Goal: Task Accomplishment & Management: Use online tool/utility

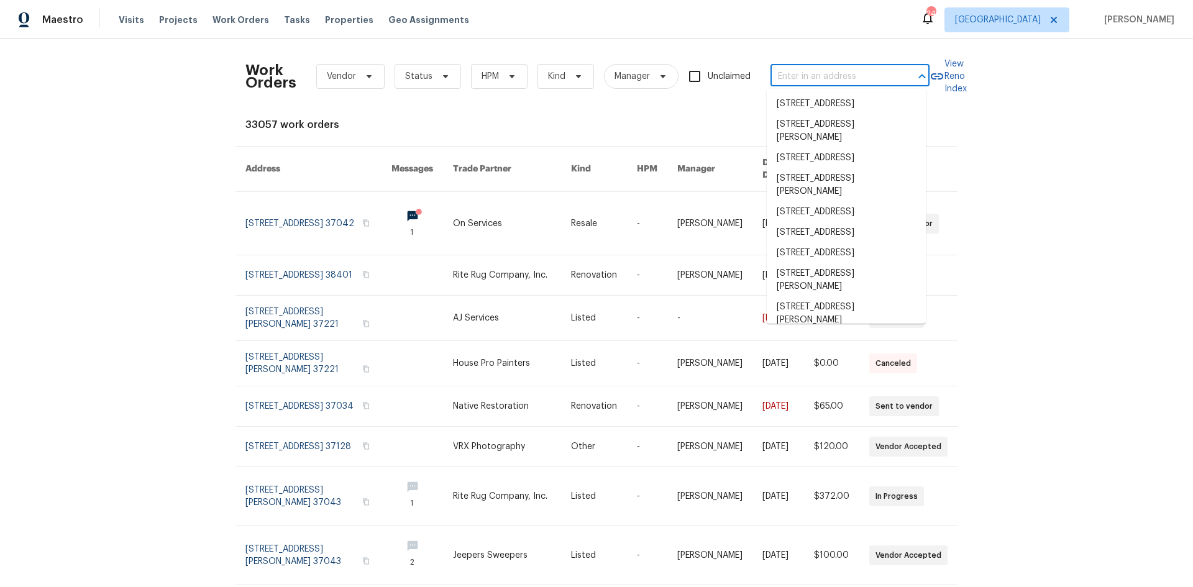
click at [795, 83] on input "text" at bounding box center [832, 76] width 124 height 19
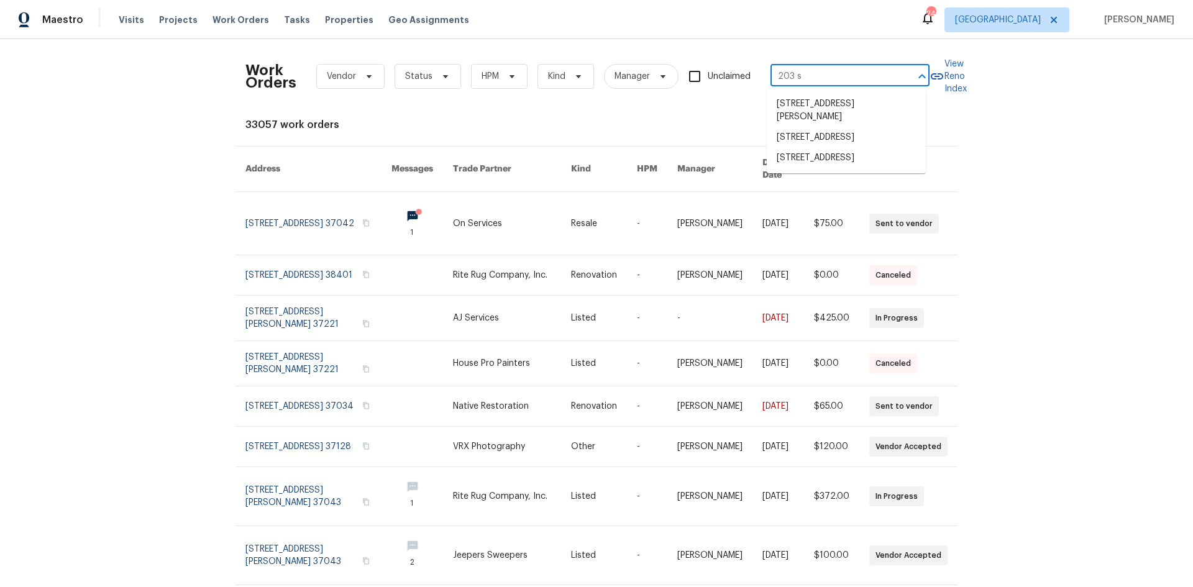
type input "203 sn"
click at [841, 98] on li "[STREET_ADDRESS]" at bounding box center [846, 104] width 159 height 21
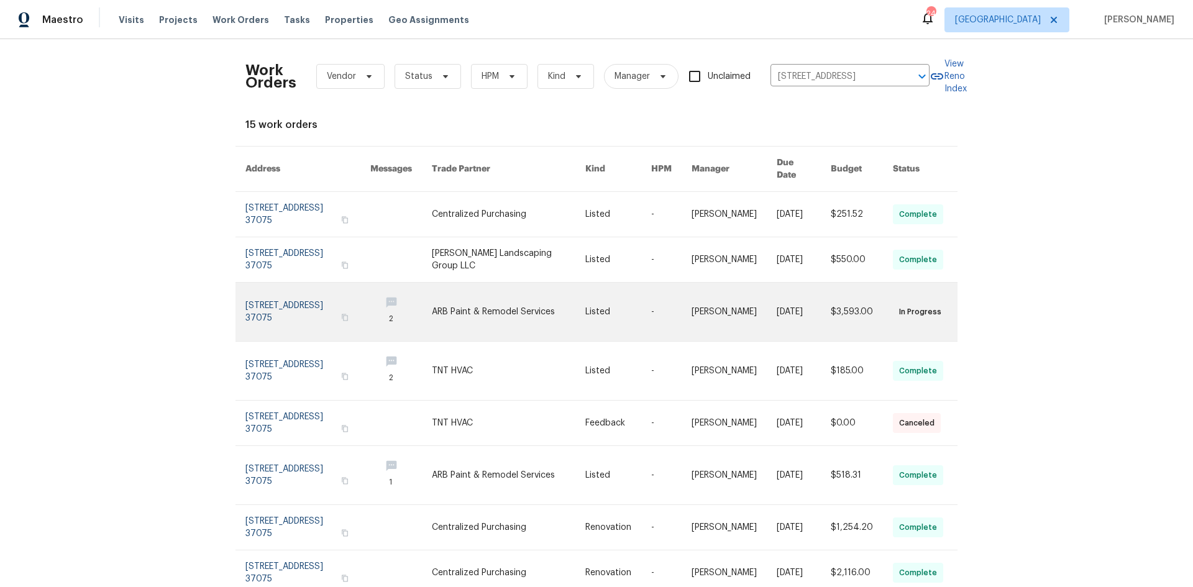
click at [525, 293] on link at bounding box center [508, 312] width 153 height 58
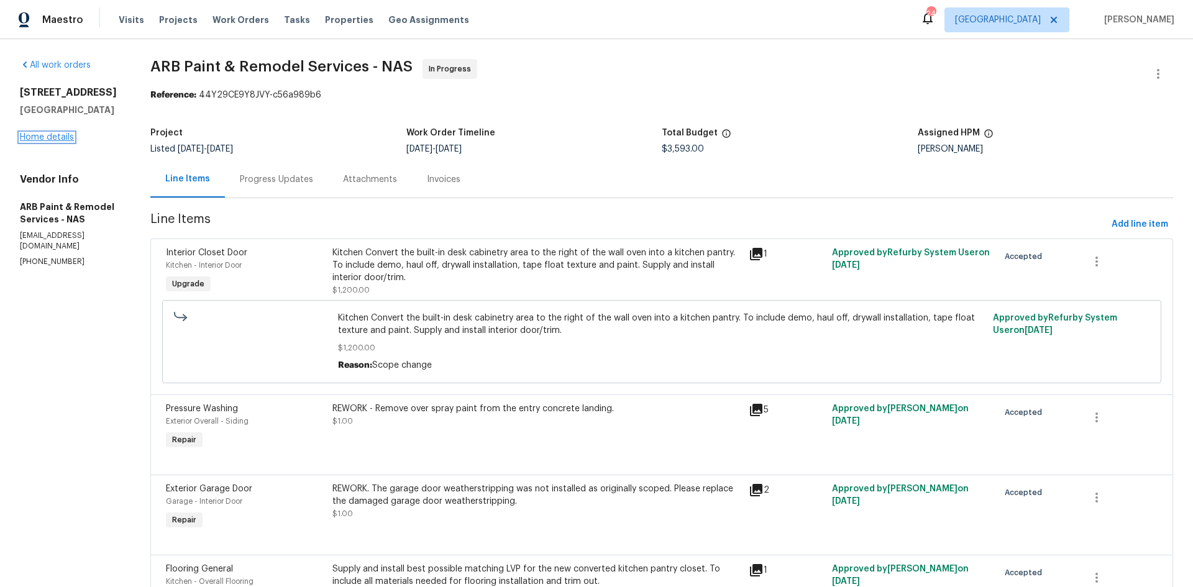
click at [62, 142] on link "Home details" at bounding box center [47, 137] width 54 height 9
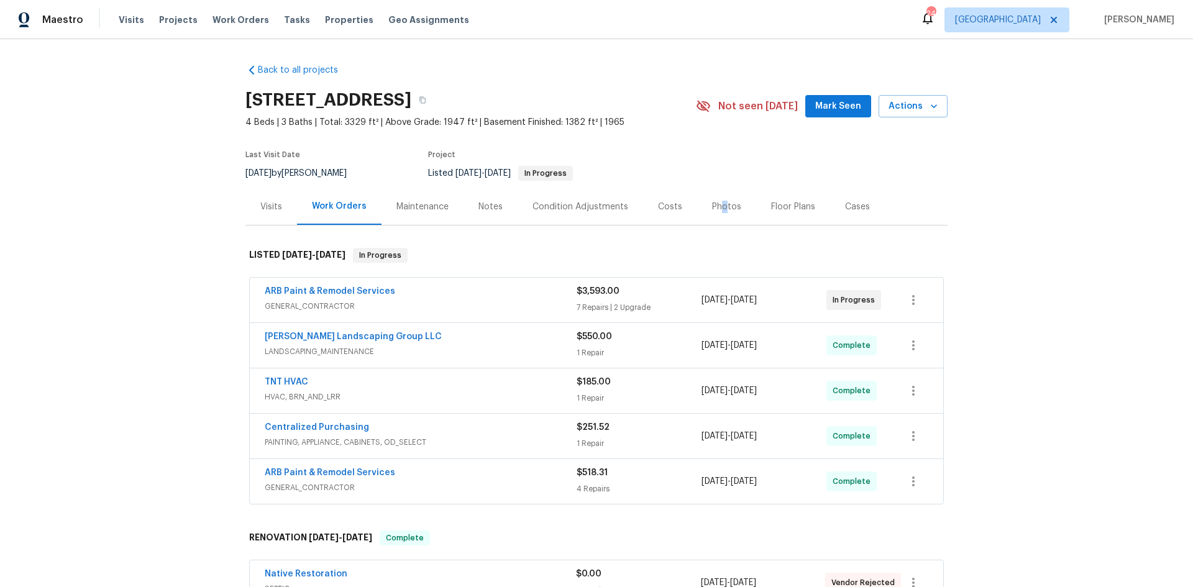
drag, startPoint x: 712, startPoint y: 203, endPoint x: 718, endPoint y: 204, distance: 6.5
click at [718, 204] on div "Photos" at bounding box center [726, 207] width 29 height 12
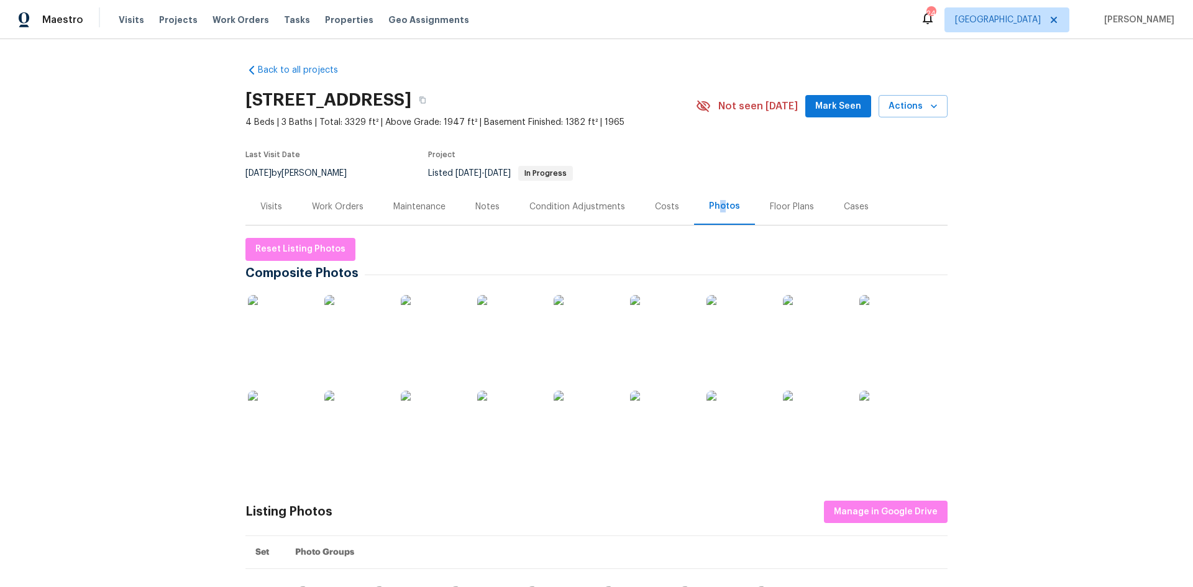
click at [554, 430] on img at bounding box center [585, 422] width 62 height 62
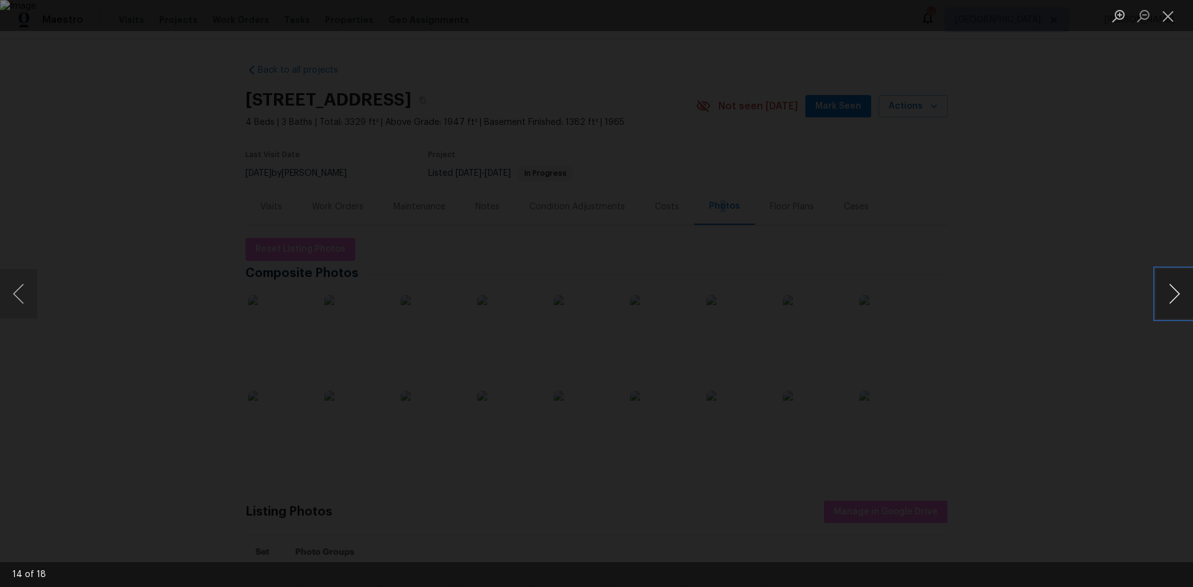
click at [1183, 285] on button "Next image" at bounding box center [1174, 294] width 37 height 50
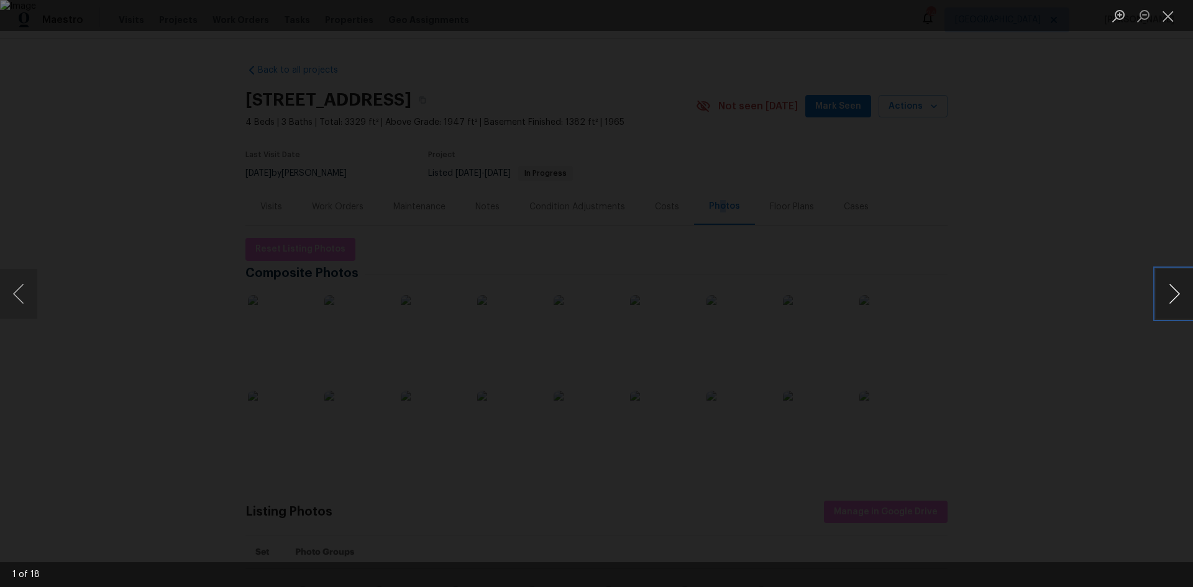
click at [1184, 285] on button "Next image" at bounding box center [1174, 294] width 37 height 50
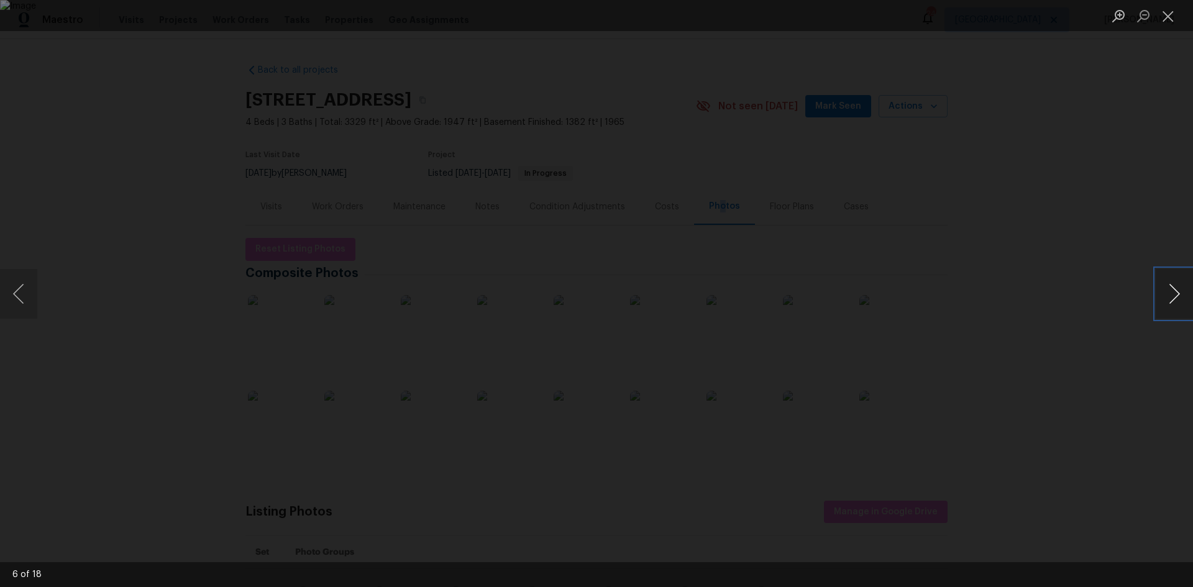
click at [1184, 285] on button "Next image" at bounding box center [1174, 294] width 37 height 50
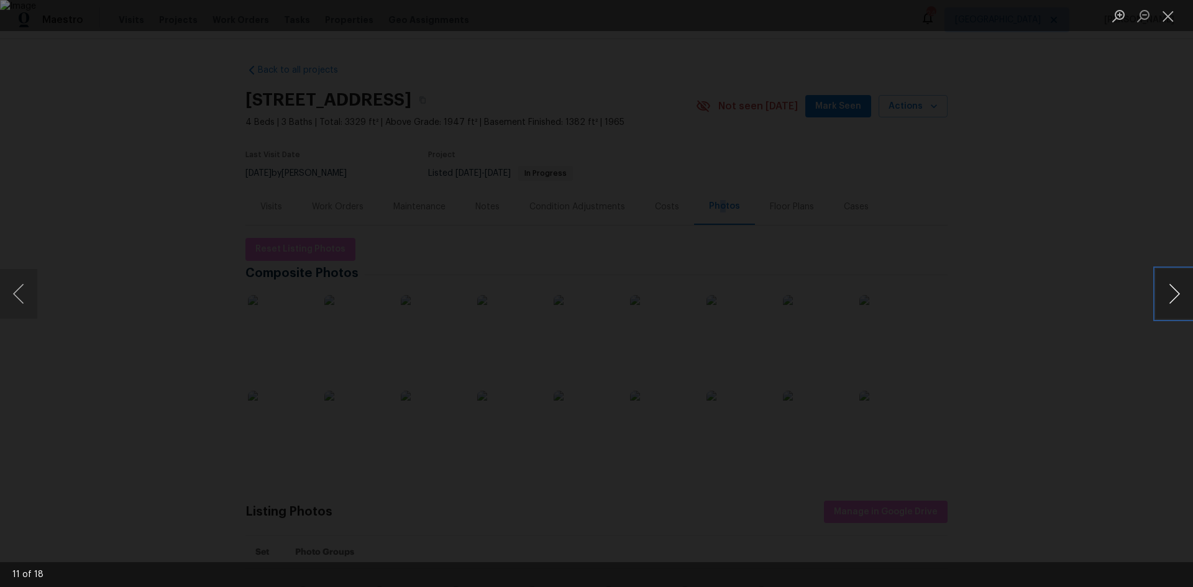
click at [1173, 281] on button "Next image" at bounding box center [1174, 294] width 37 height 50
click at [1171, 17] on button "Close lightbox" at bounding box center [1168, 16] width 25 height 22
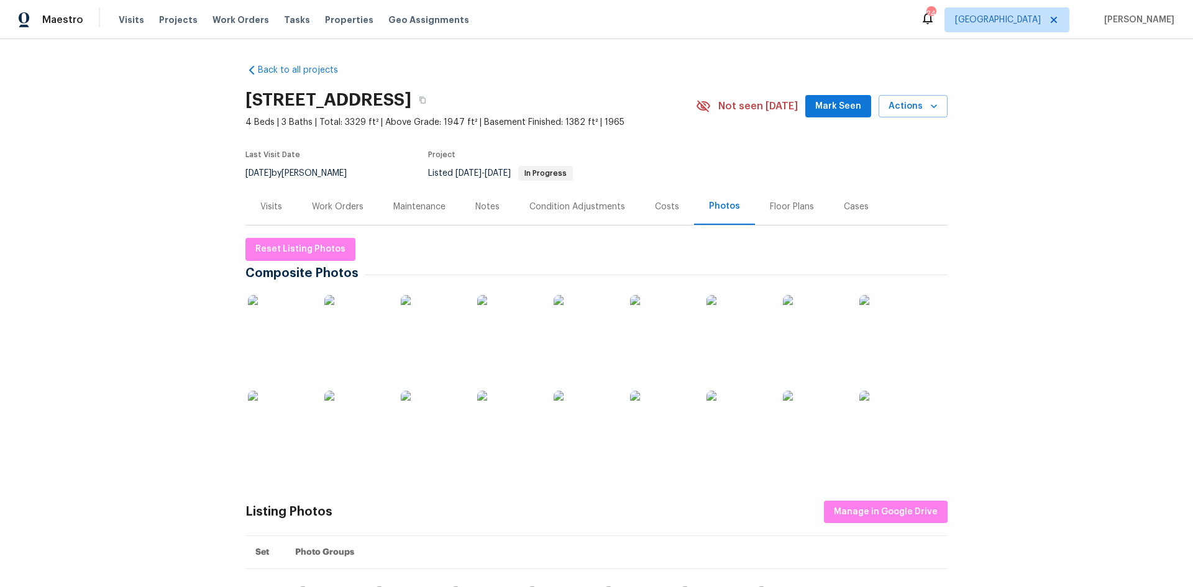
click at [739, 167] on section "[STREET_ADDRESS] 4 Beds | 3 Baths | Total: 3329 ft² | Above Grade: 1947 ft² | B…" at bounding box center [596, 136] width 702 height 104
click at [741, 157] on section "[STREET_ADDRESS] 4 Beds | 3 Baths | Total: 3329 ft² | Above Grade: 1947 ft² | B…" at bounding box center [596, 136] width 702 height 104
click at [817, 112] on span "Mark Seen" at bounding box center [838, 107] width 46 height 16
click at [350, 198] on div "Work Orders" at bounding box center [337, 206] width 81 height 37
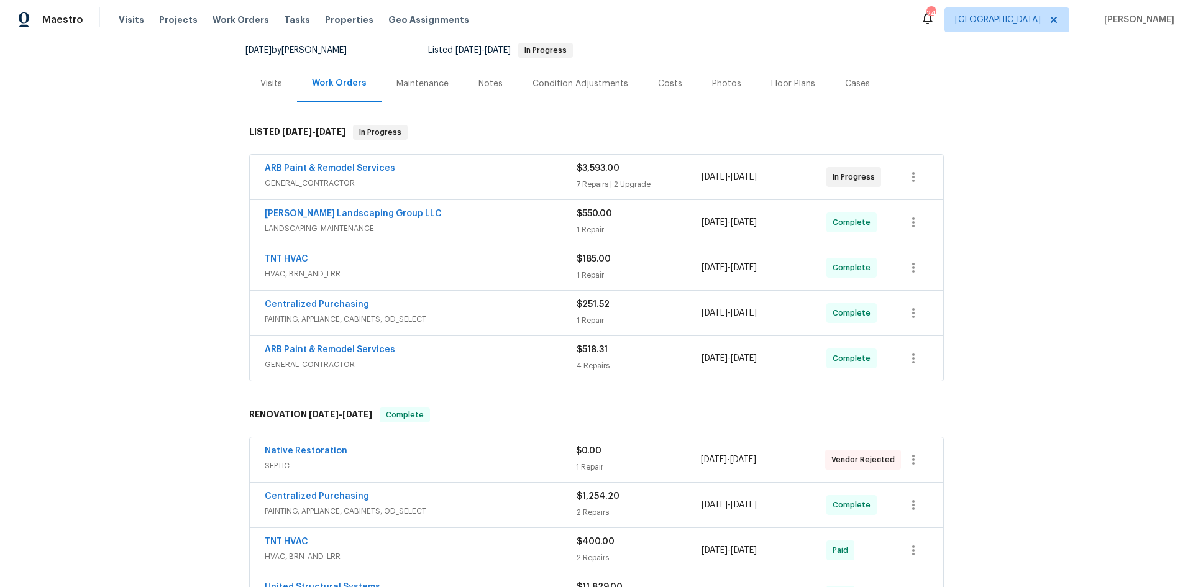
scroll to position [124, 0]
click at [513, 171] on div "ARB Paint & Remodel Services" at bounding box center [421, 168] width 312 height 15
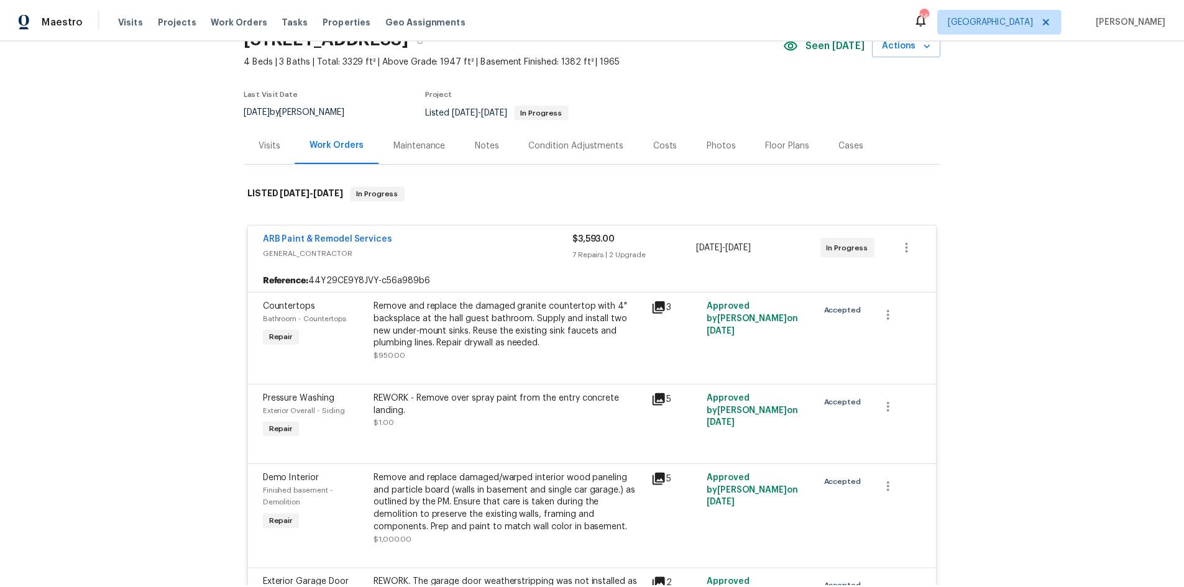
scroll to position [0, 0]
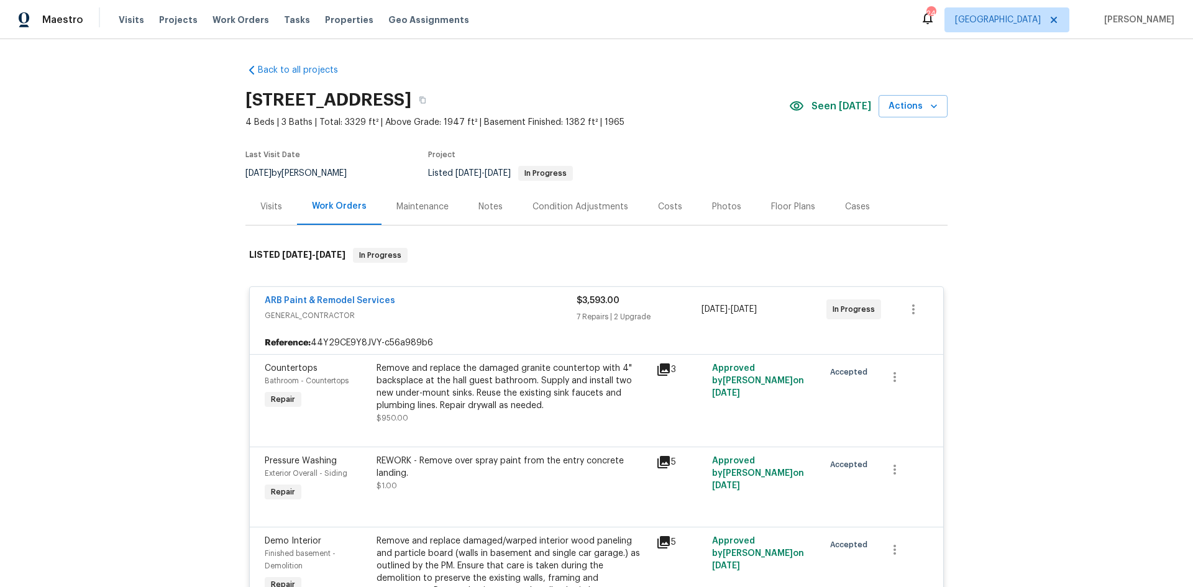
click at [658, 201] on div "Costs" at bounding box center [670, 207] width 24 height 12
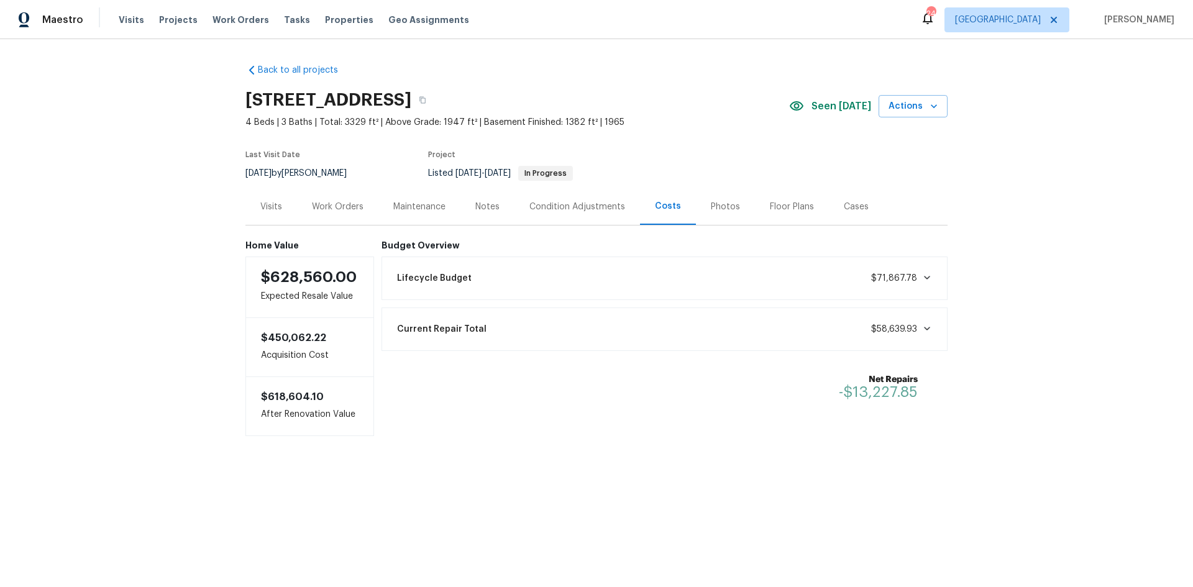
click at [730, 203] on div "Photos" at bounding box center [725, 206] width 59 height 37
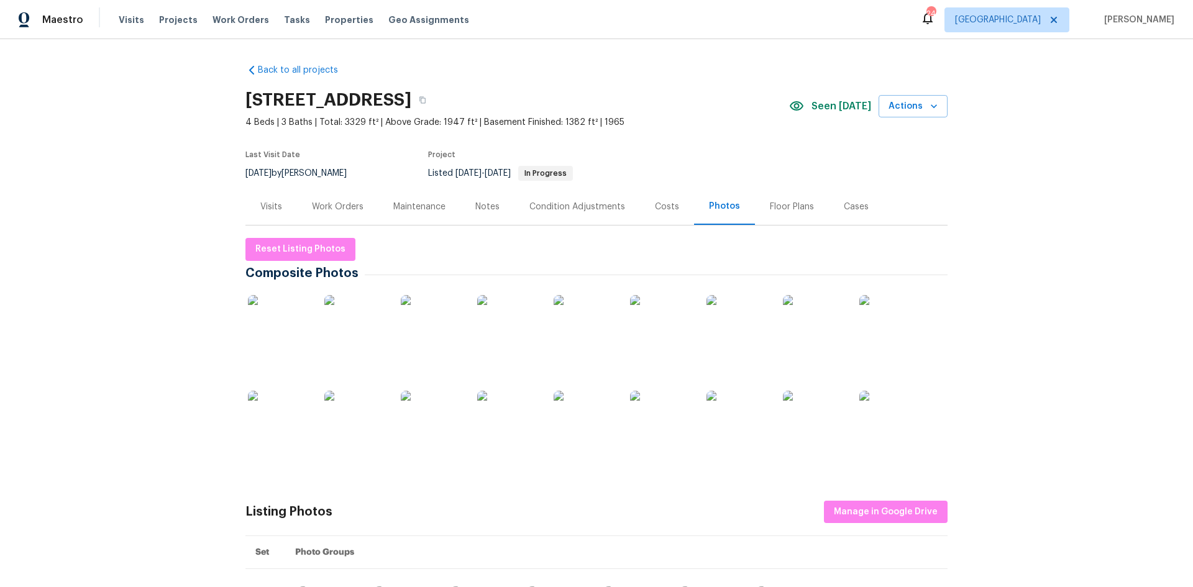
click at [278, 323] on img at bounding box center [279, 326] width 62 height 62
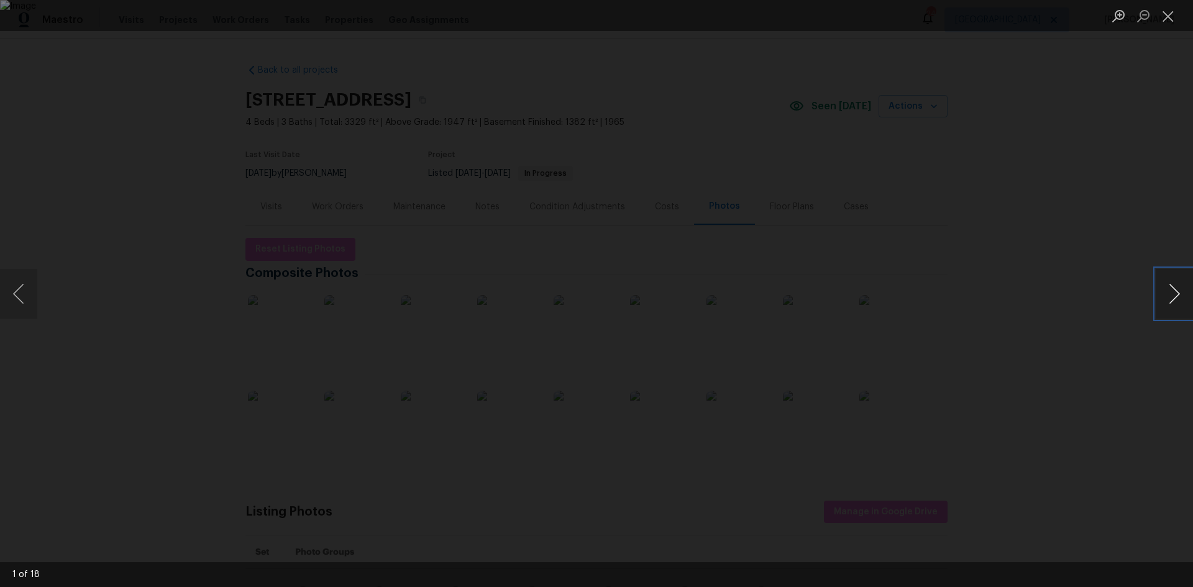
click at [1187, 282] on button "Next image" at bounding box center [1174, 294] width 37 height 50
click at [1172, 11] on button "Close lightbox" at bounding box center [1168, 16] width 25 height 22
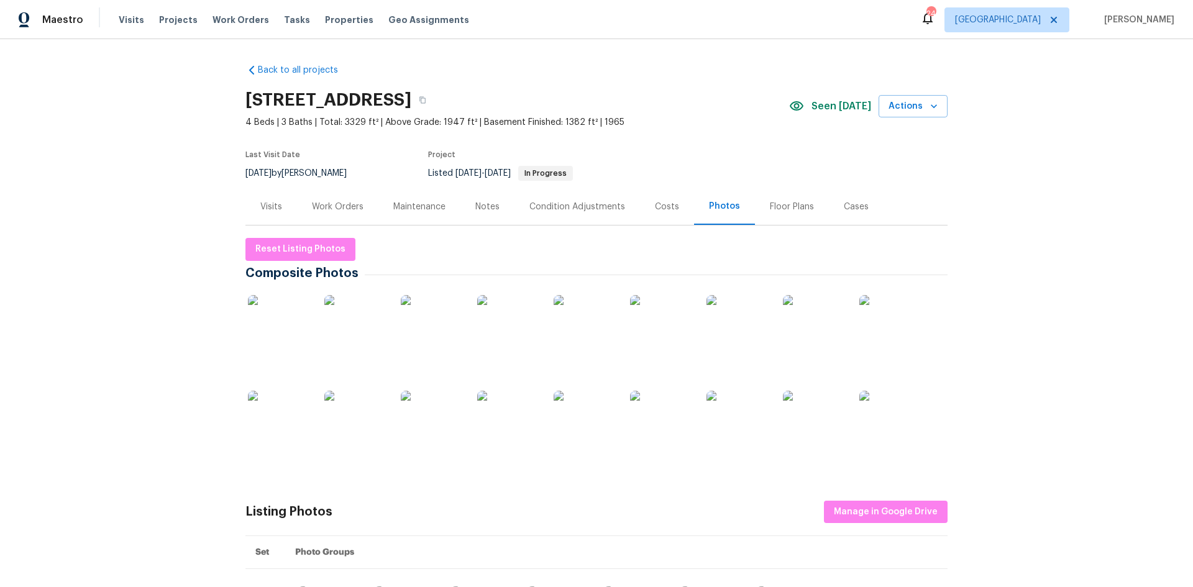
click at [486, 206] on div "Notes" at bounding box center [487, 207] width 24 height 12
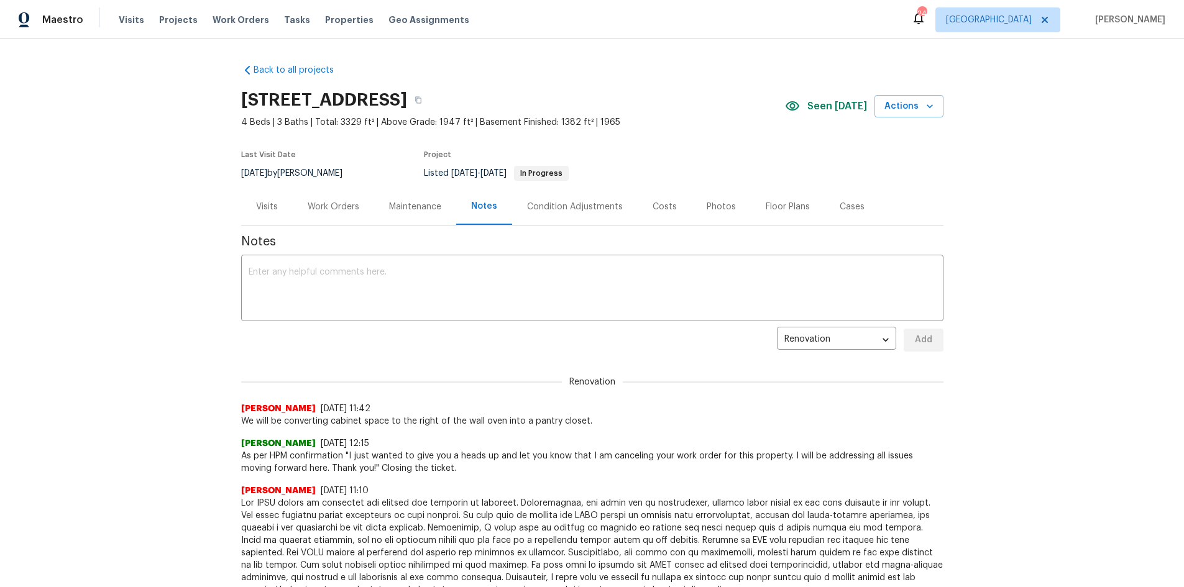
click at [68, 129] on div "Back to all projects [STREET_ADDRESS] 4 Beds | 3 Baths | Total: 3329 ft² | Abov…" at bounding box center [592, 313] width 1184 height 548
click at [724, 202] on div "Photos" at bounding box center [721, 206] width 59 height 37
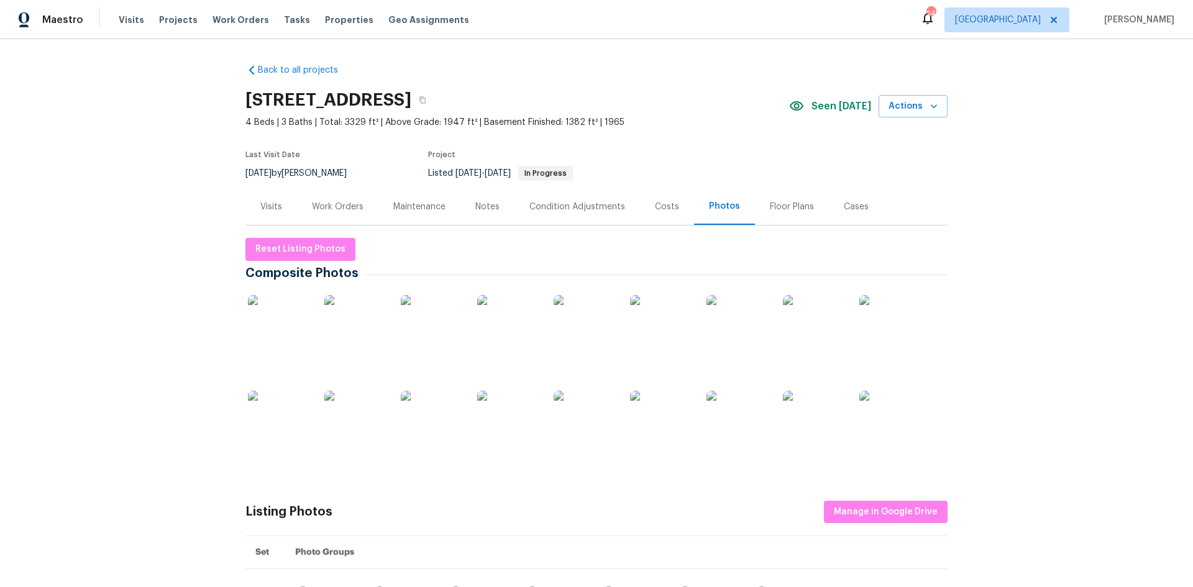
click at [567, 418] on img at bounding box center [585, 422] width 62 height 62
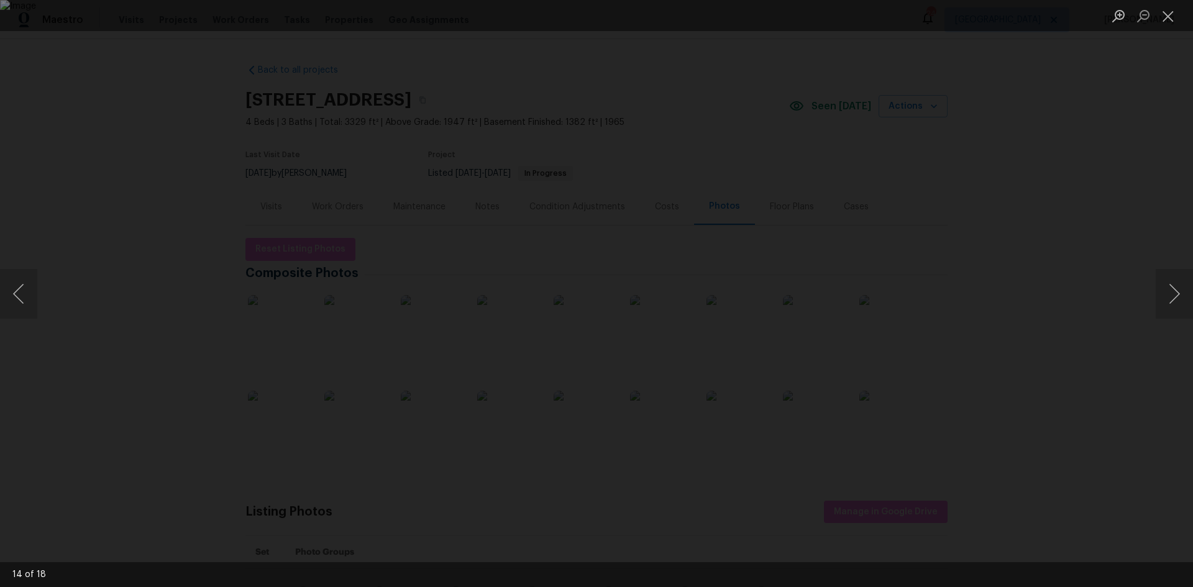
click at [78, 66] on div "Lightbox" at bounding box center [596, 293] width 1193 height 587
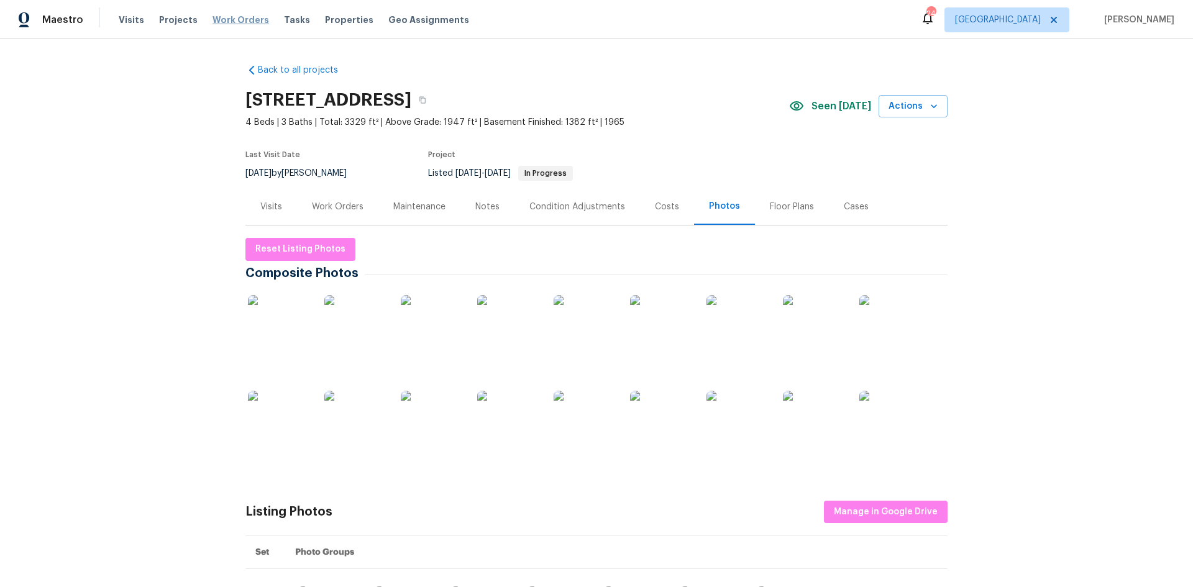
click at [223, 17] on span "Work Orders" at bounding box center [240, 20] width 57 height 12
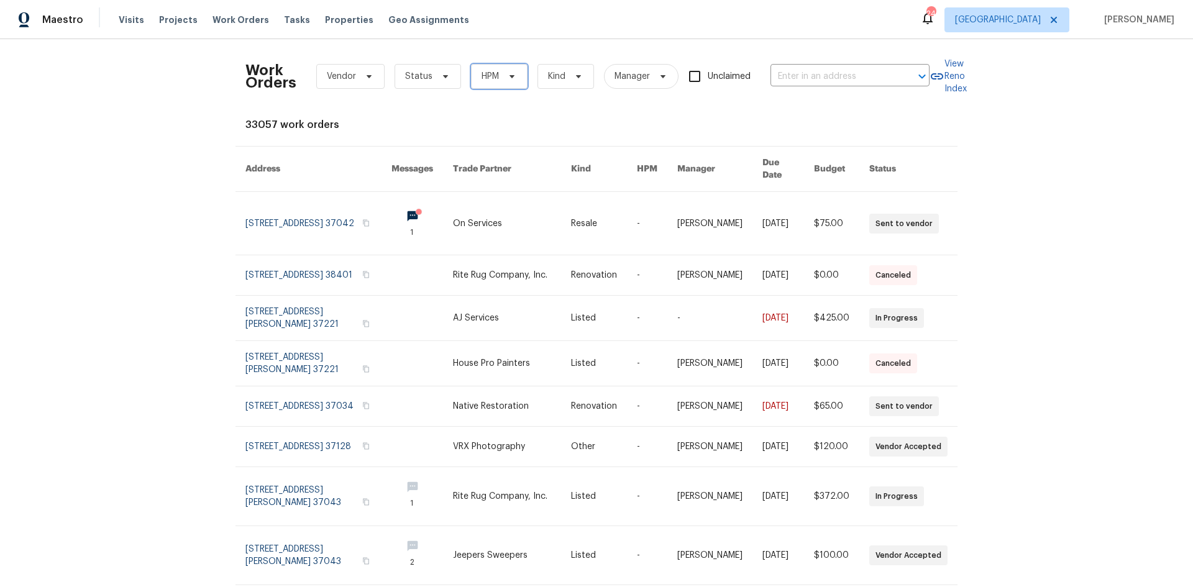
click at [509, 81] on icon at bounding box center [512, 76] width 10 height 10
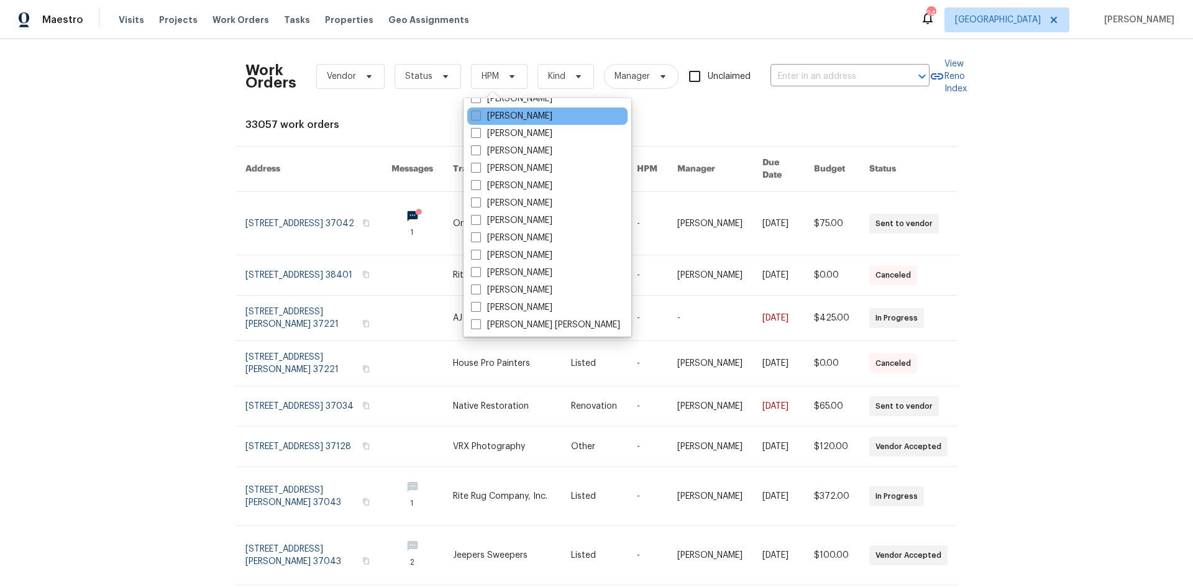
scroll to position [124, 0]
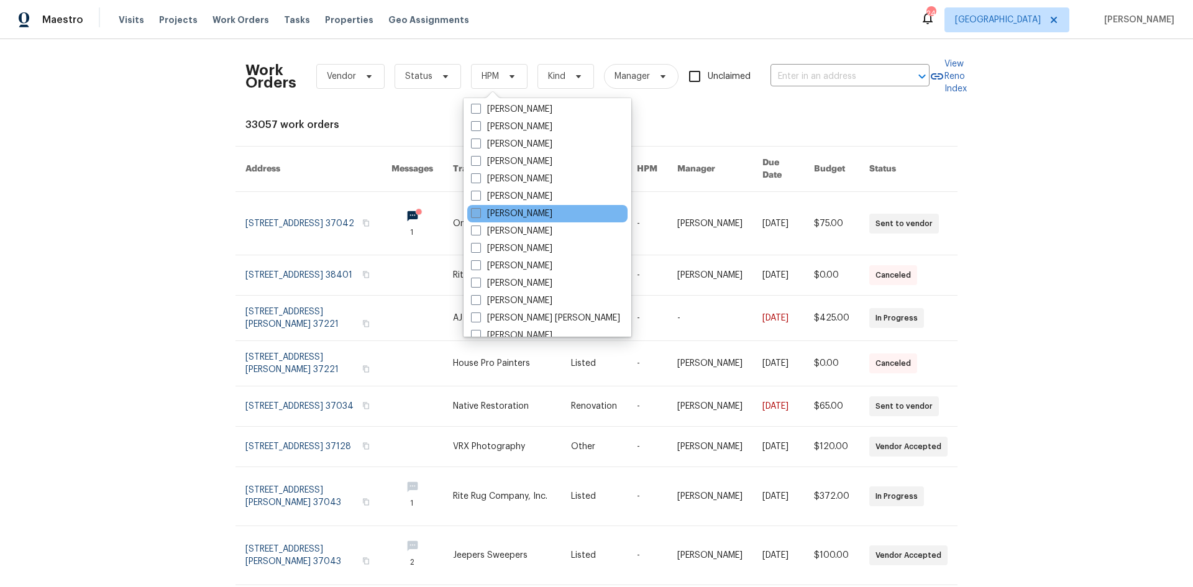
click at [508, 208] on label "[PERSON_NAME]" at bounding box center [511, 214] width 81 height 12
click at [479, 208] on input "[PERSON_NAME]" at bounding box center [475, 212] width 8 height 8
checkbox input "true"
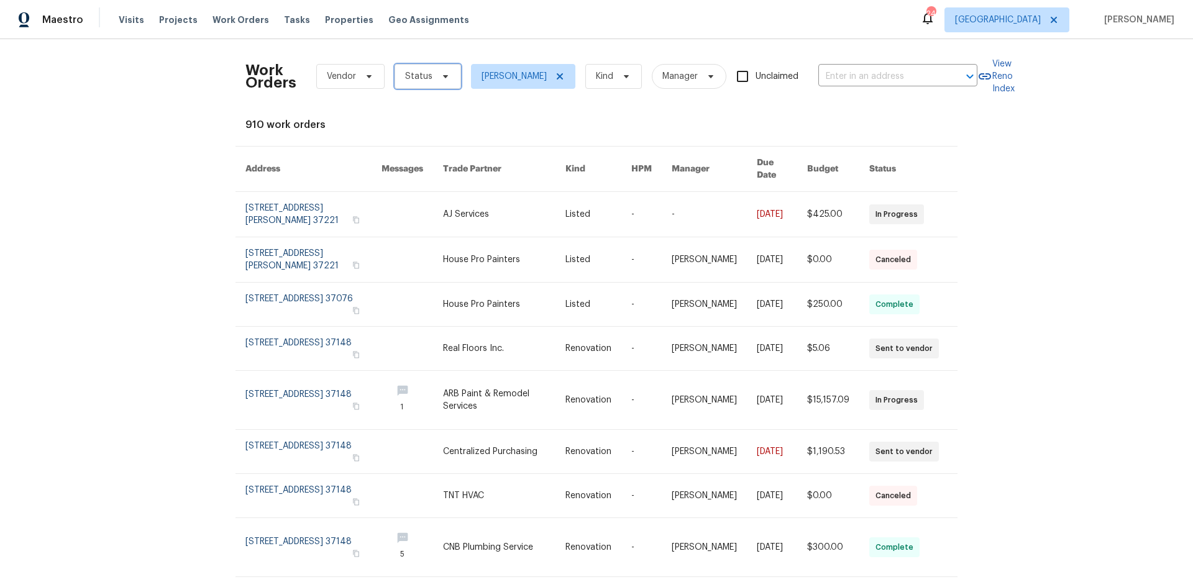
click at [441, 75] on icon at bounding box center [446, 76] width 10 height 10
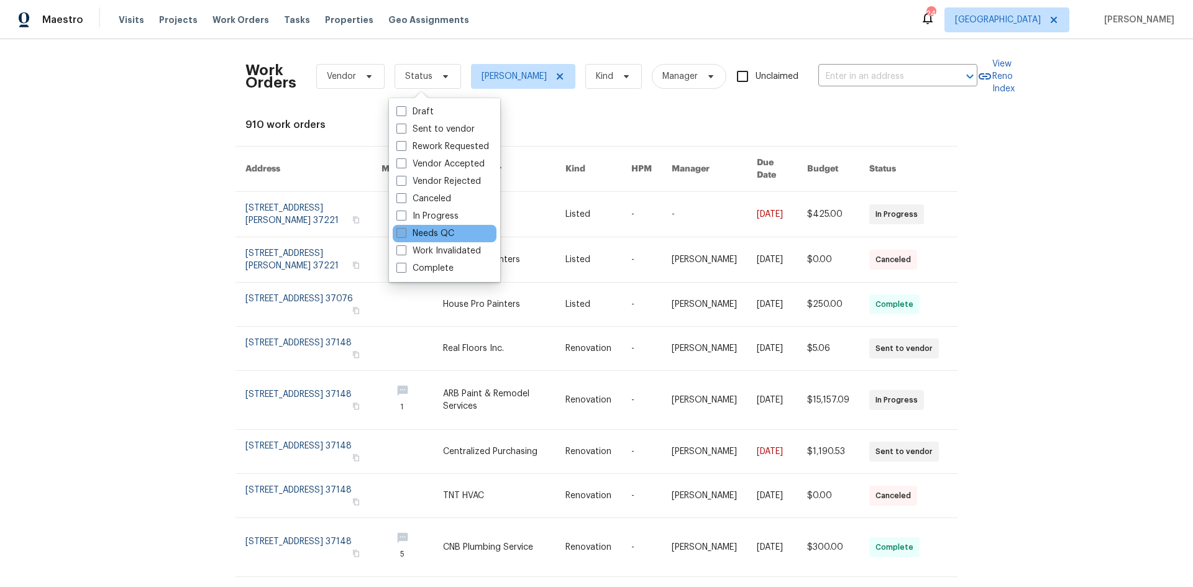
click at [405, 232] on span at bounding box center [401, 233] width 10 height 10
click at [404, 232] on input "Needs QC" at bounding box center [400, 231] width 8 height 8
checkbox input "true"
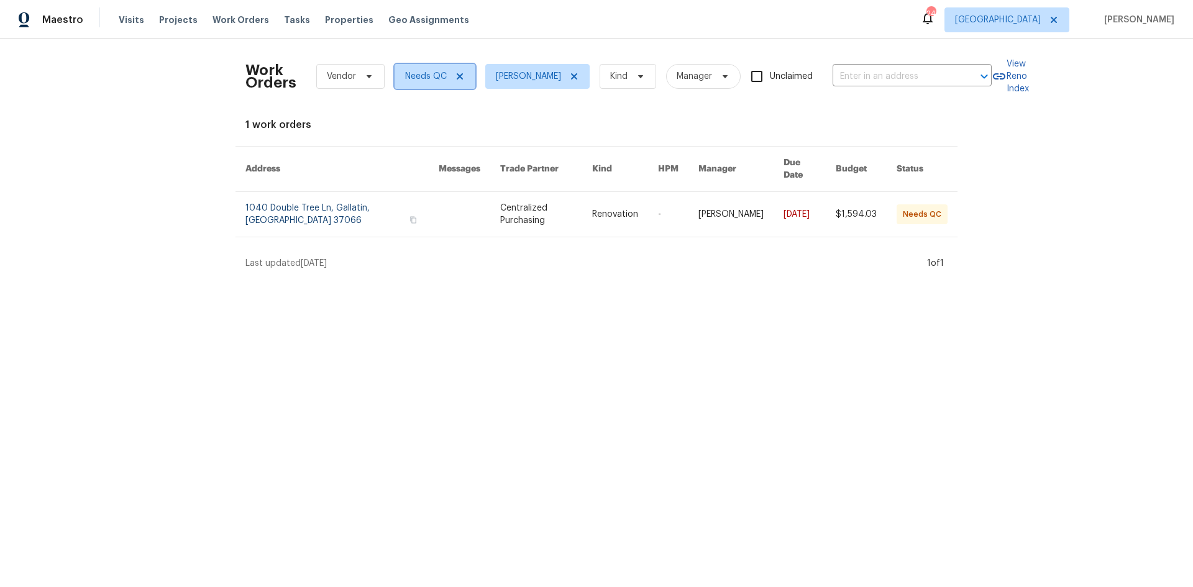
click at [455, 76] on icon at bounding box center [460, 76] width 10 height 10
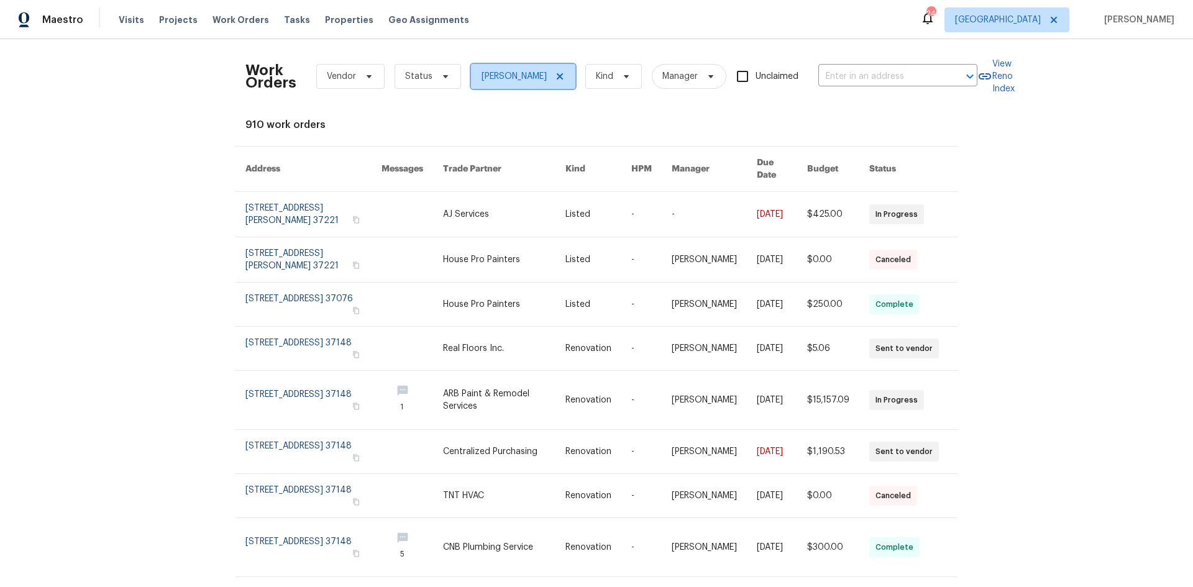
click at [555, 73] on icon at bounding box center [560, 76] width 10 height 10
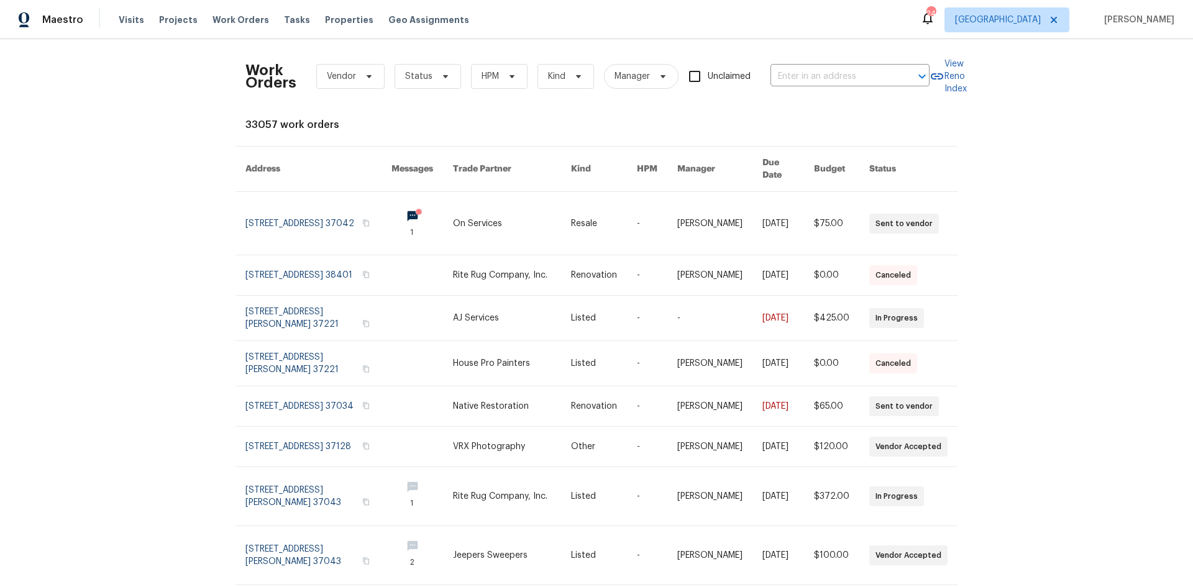
click at [644, 108] on div "Work Orders Vendor Status HPM Kind Manager Unclaimed ​ View Reno Index 33057 wo…" at bounding box center [596, 387] width 702 height 677
click at [63, 159] on div "Work Orders Vendor Status HPM Kind Manager Unclaimed ​ View Reno Index 33057 wo…" at bounding box center [596, 313] width 1193 height 548
click at [326, 16] on span "Properties" at bounding box center [349, 20] width 48 height 12
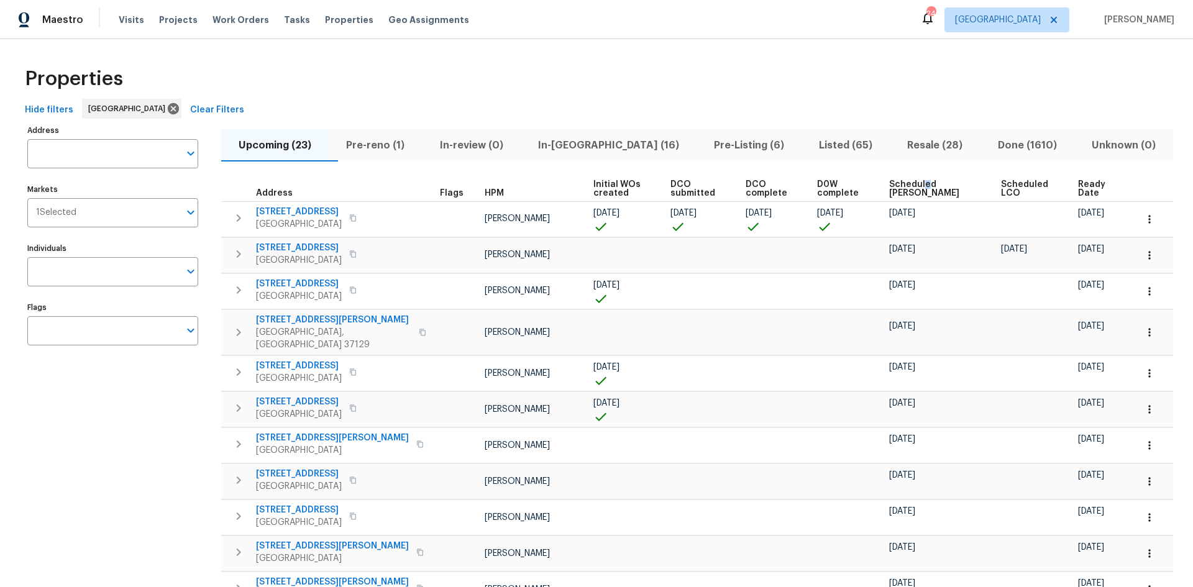
click at [931, 183] on span "Scheduled COE" at bounding box center [934, 188] width 91 height 17
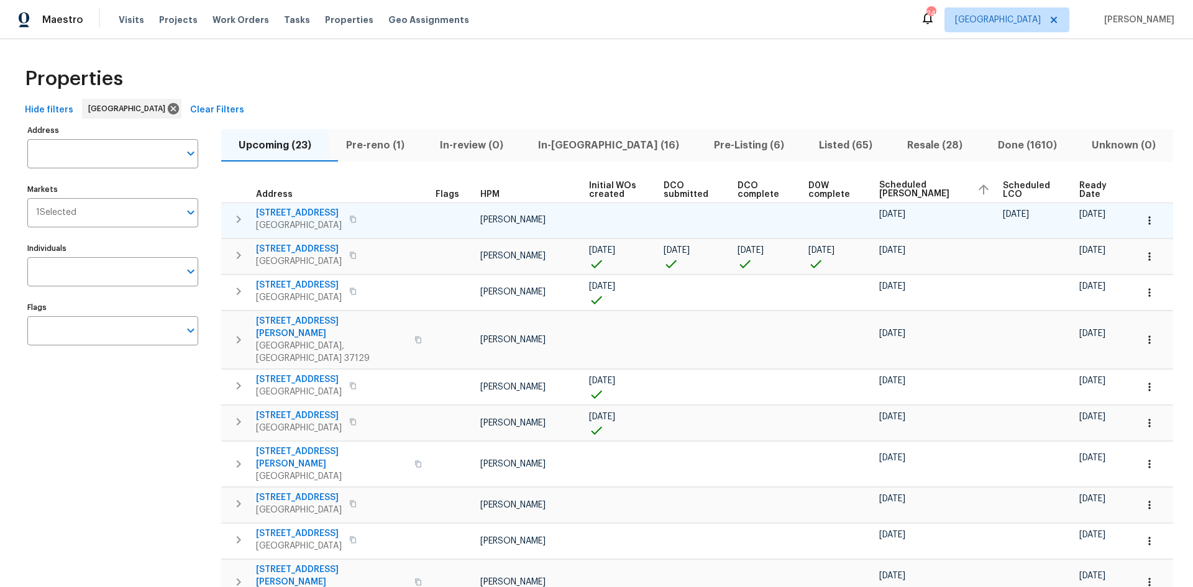
click at [241, 215] on icon "button" at bounding box center [238, 219] width 15 height 15
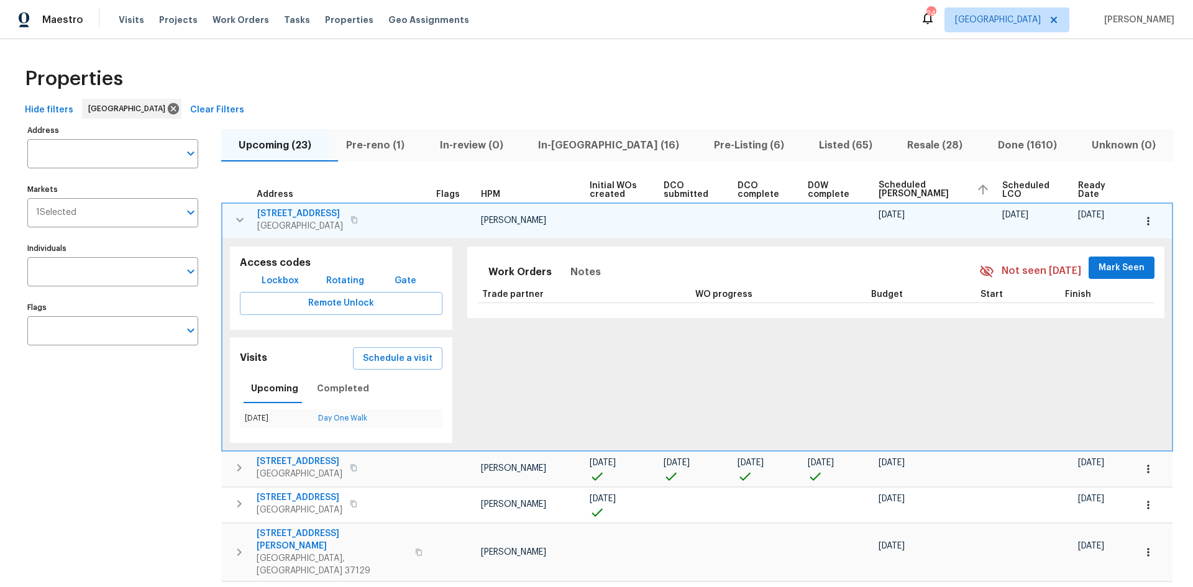
click at [1142, 219] on icon "button" at bounding box center [1148, 221] width 12 height 12
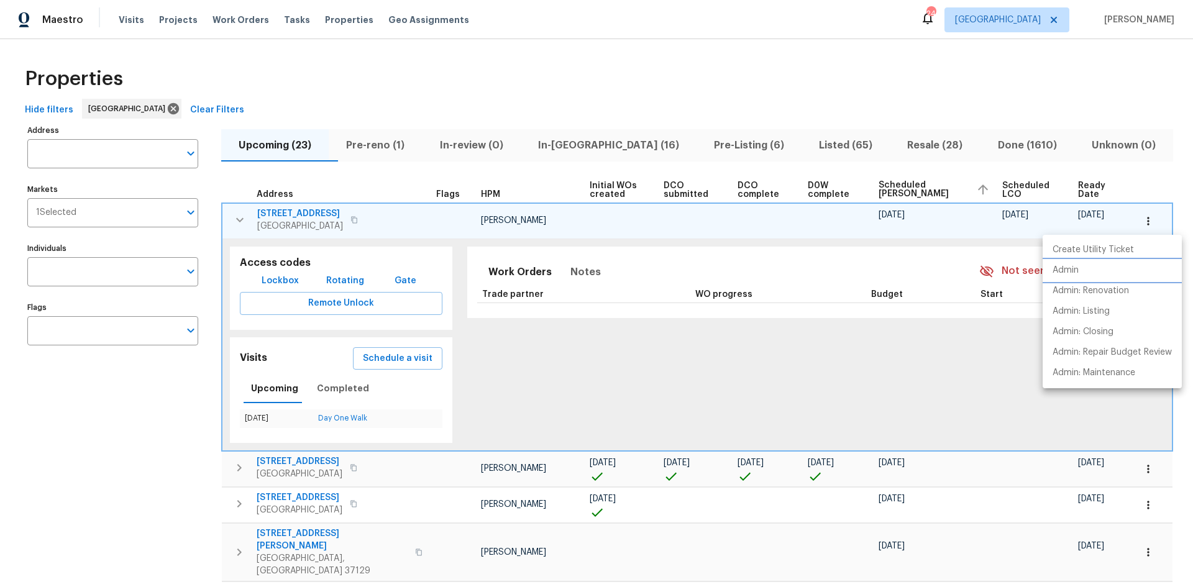
click at [1078, 268] on p "Admin" at bounding box center [1065, 270] width 26 height 13
click at [595, 140] on div at bounding box center [596, 293] width 1193 height 587
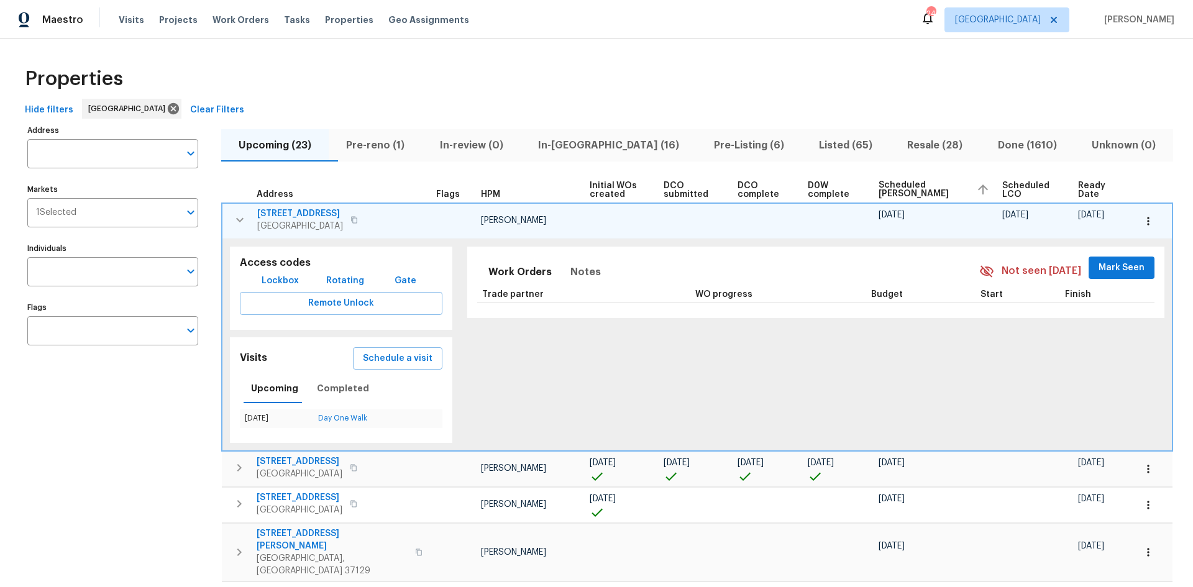
click at [578, 140] on span "In-reno (16)" at bounding box center [608, 145] width 161 height 17
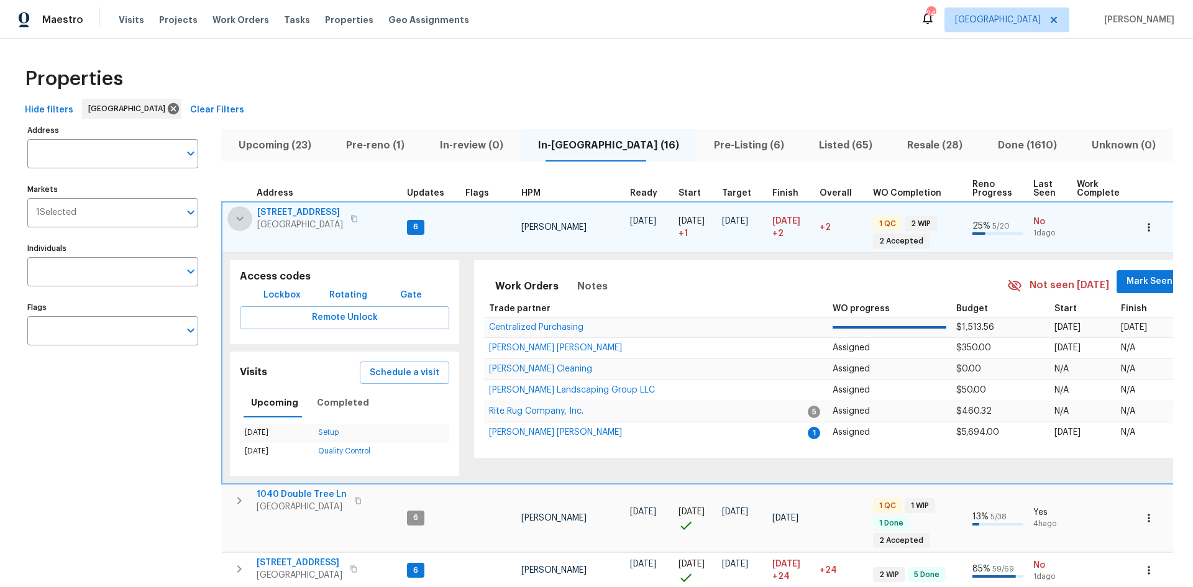
click at [246, 216] on icon "button" at bounding box center [239, 218] width 15 height 15
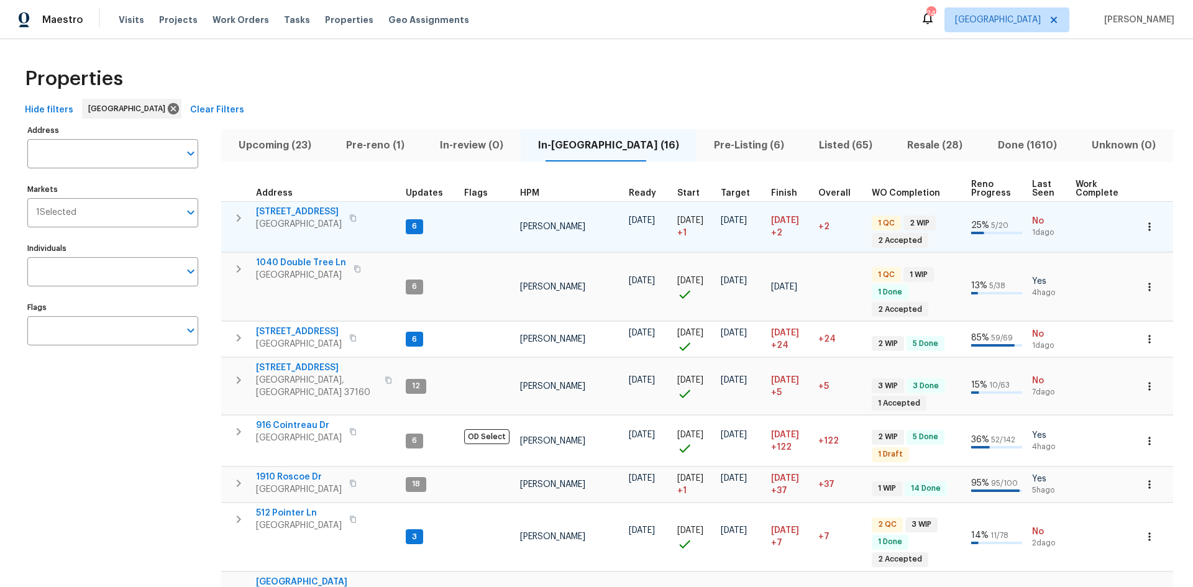
click at [536, 193] on span "HPM" at bounding box center [529, 193] width 19 height 9
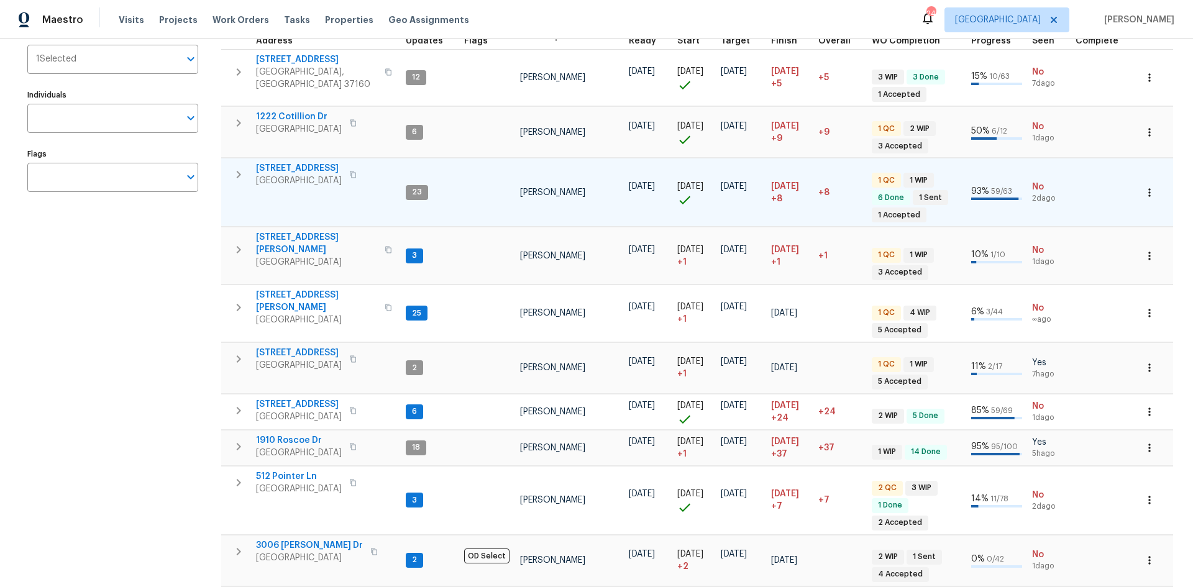
scroll to position [124, 0]
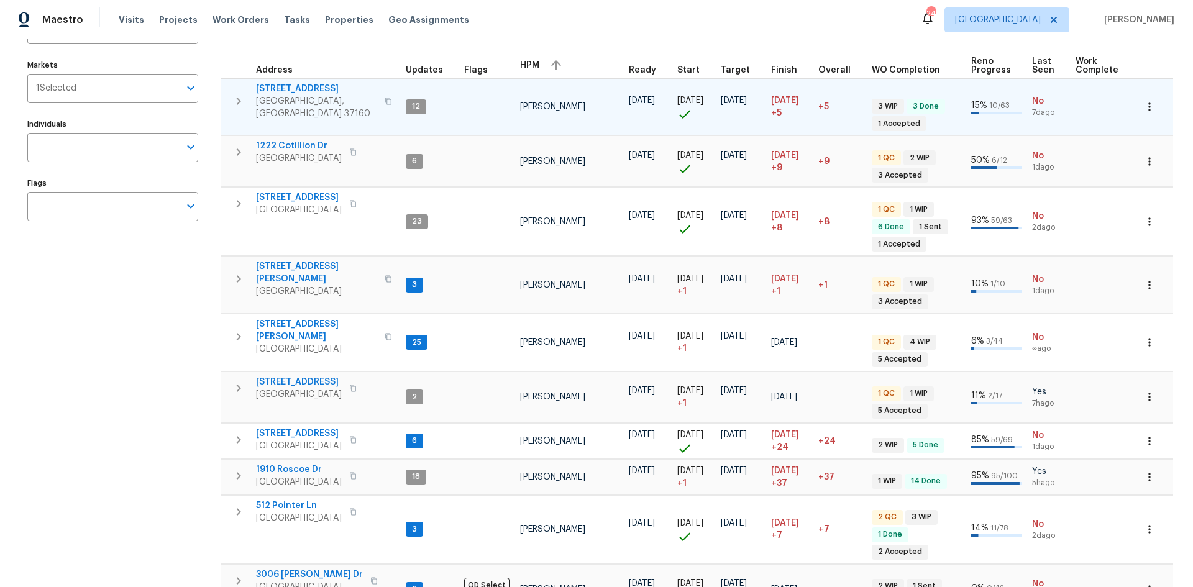
click at [255, 89] on td "106 Cottonwood Dr Shelbyville, TN 37160" at bounding box center [311, 101] width 180 height 45
click at [240, 98] on icon "button" at bounding box center [238, 101] width 15 height 15
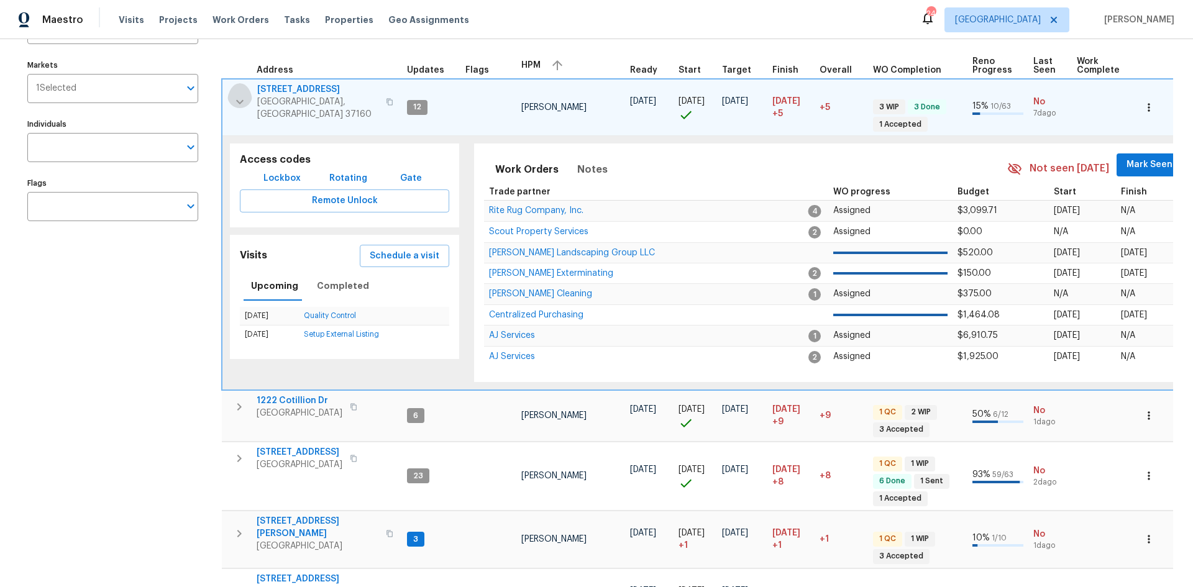
click at [240, 98] on icon "button" at bounding box center [239, 101] width 15 height 15
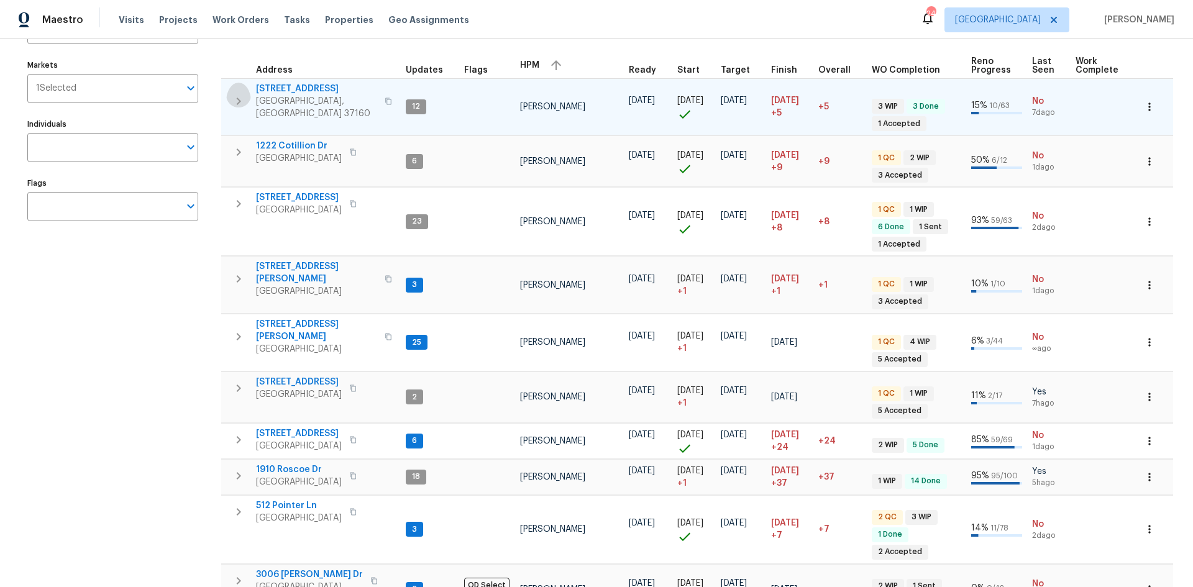
click at [241, 98] on icon "button" at bounding box center [238, 101] width 15 height 15
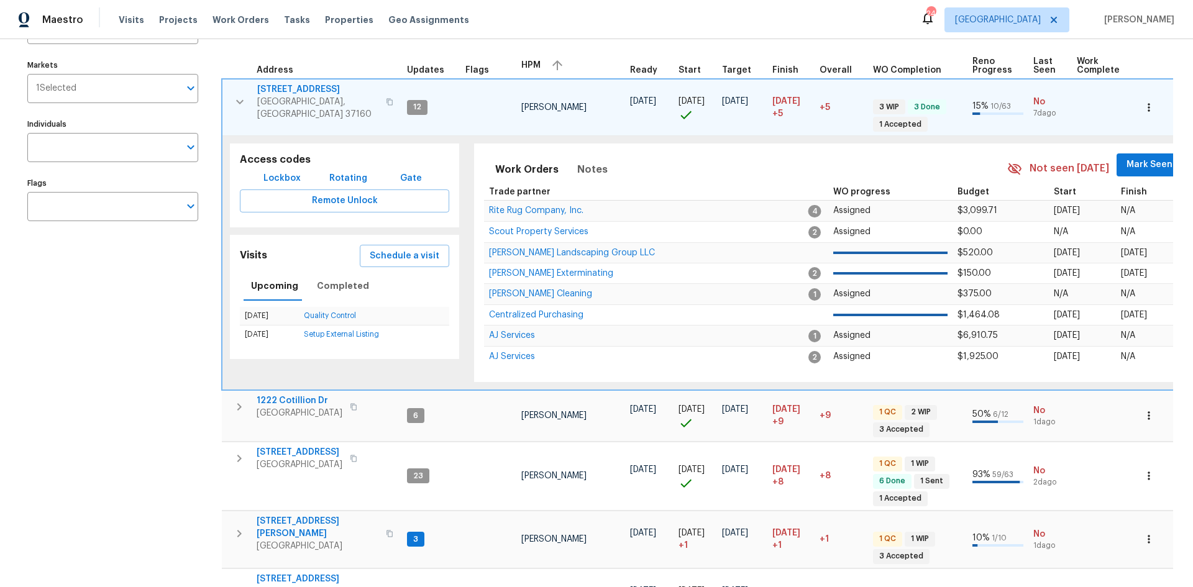
click at [241, 98] on icon "button" at bounding box center [239, 101] width 15 height 15
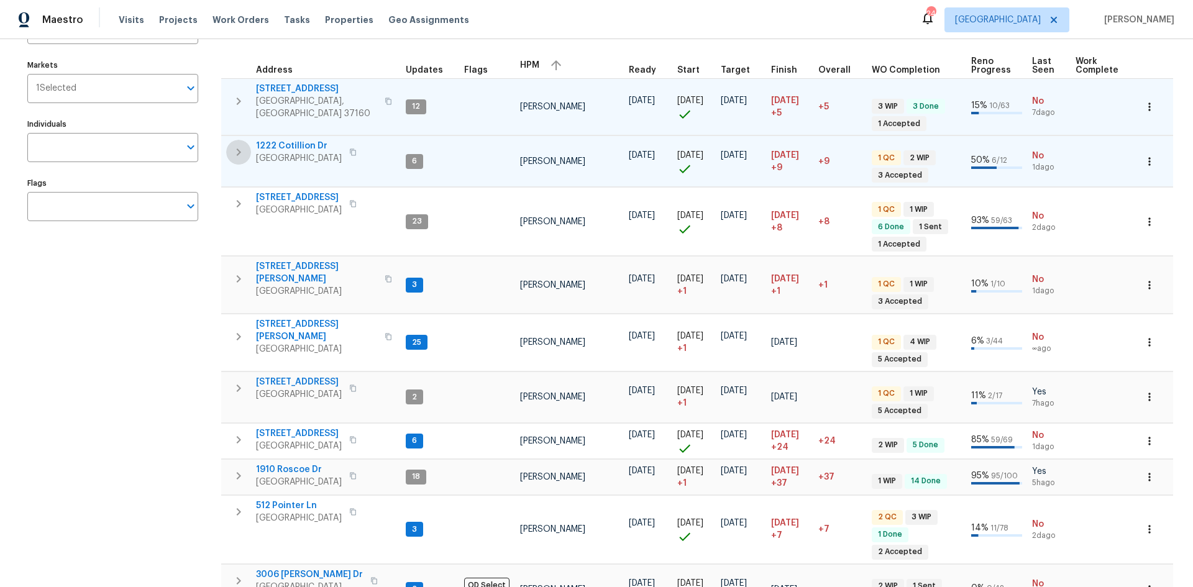
click at [237, 148] on icon "button" at bounding box center [238, 152] width 15 height 15
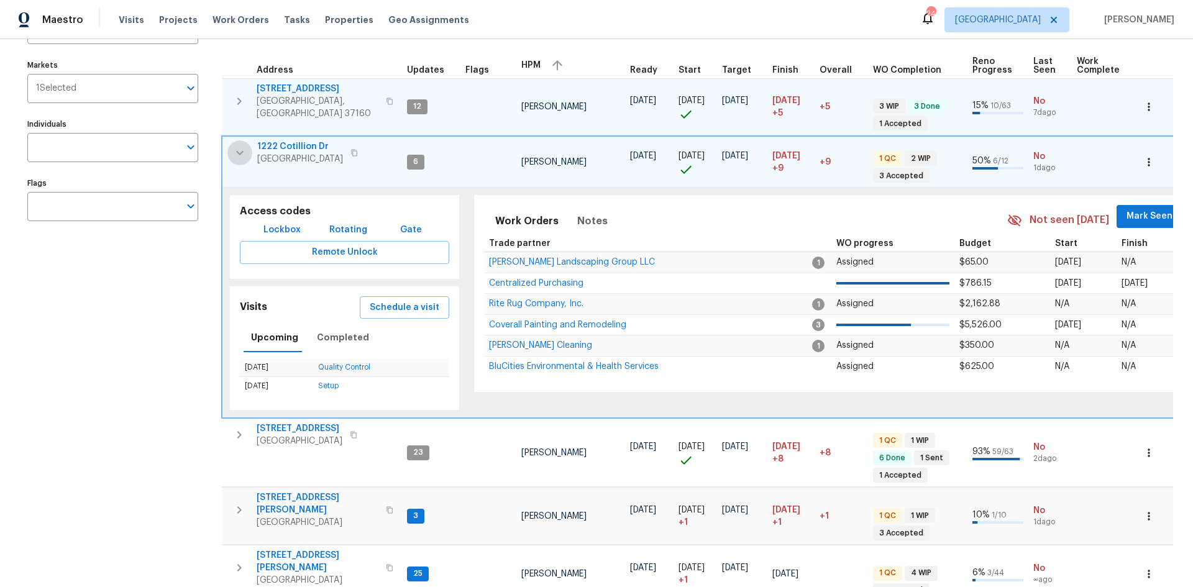
click at [238, 145] on icon "button" at bounding box center [239, 152] width 15 height 15
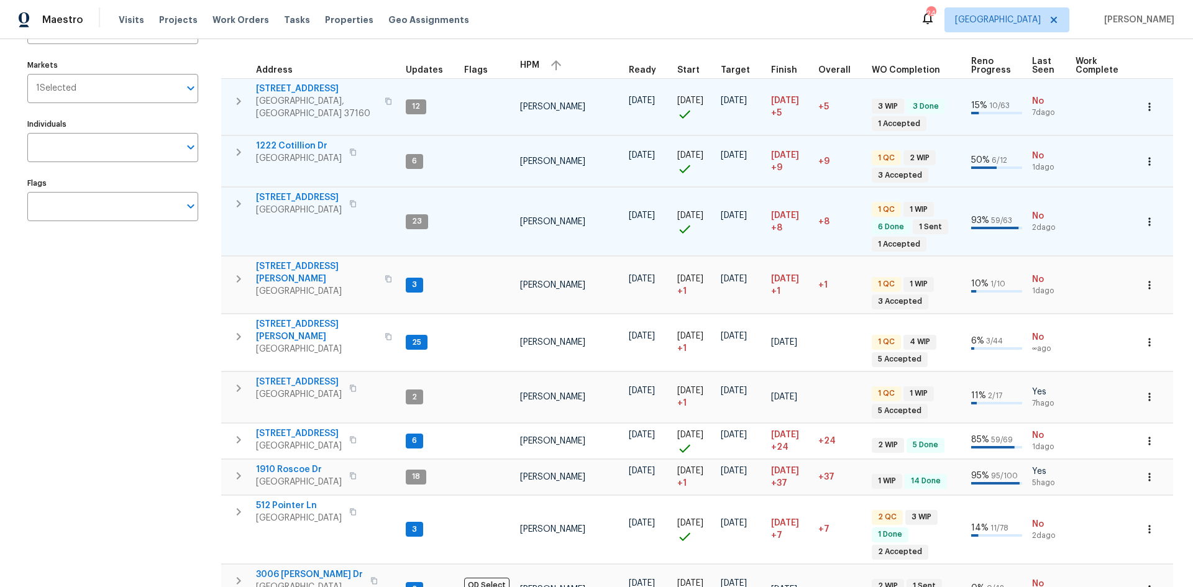
click at [235, 189] on td "4039 Caney Creek Ln Chapel Hill, TN 37034" at bounding box center [311, 204] width 180 height 32
click at [235, 191] on button "button" at bounding box center [238, 203] width 25 height 25
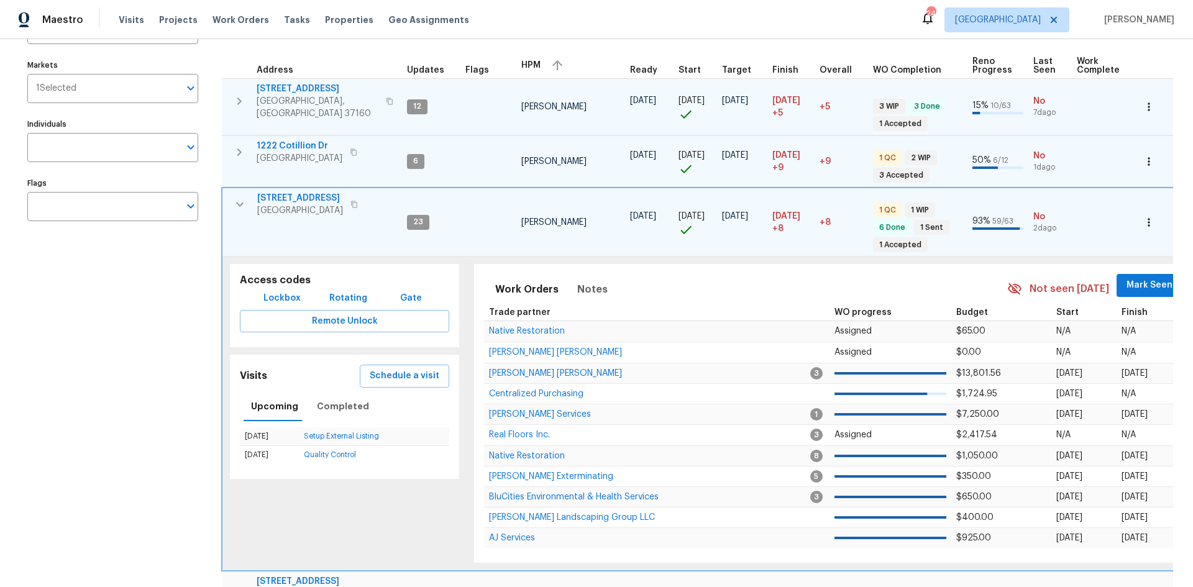
click at [235, 192] on button "button" at bounding box center [239, 204] width 25 height 25
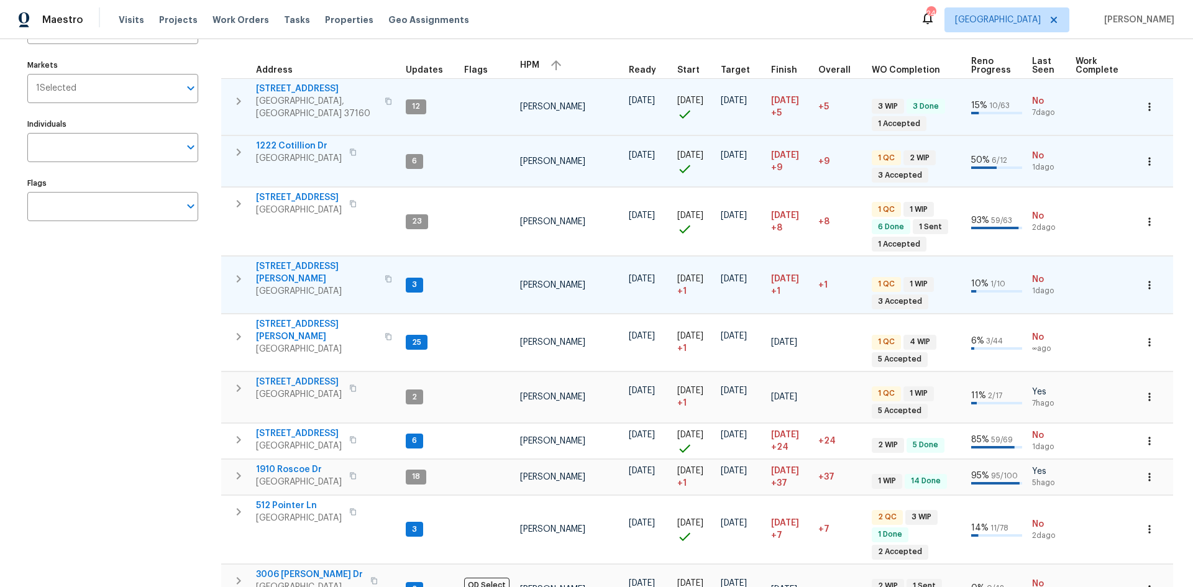
click at [236, 272] on icon "button" at bounding box center [238, 279] width 15 height 15
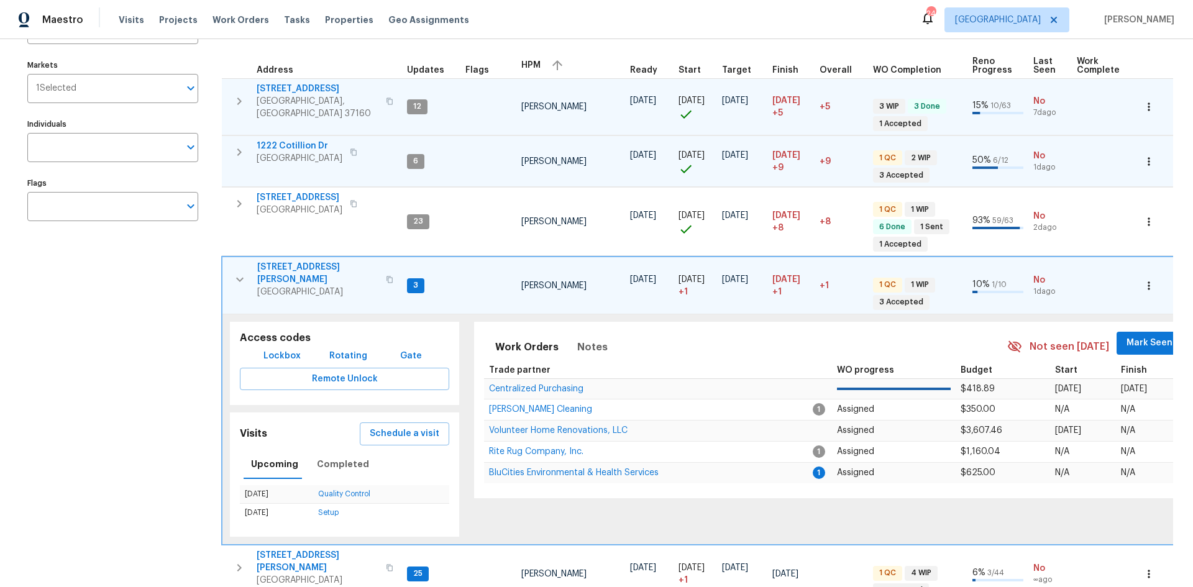
click at [232, 267] on button "button" at bounding box center [239, 279] width 25 height 37
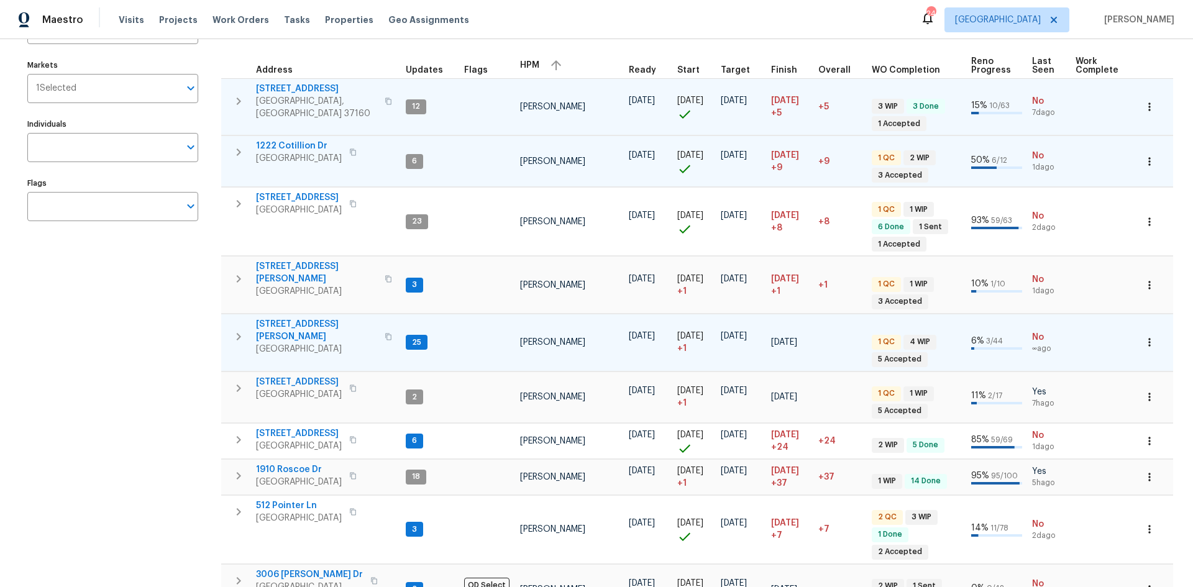
click at [245, 326] on button "button" at bounding box center [238, 336] width 25 height 37
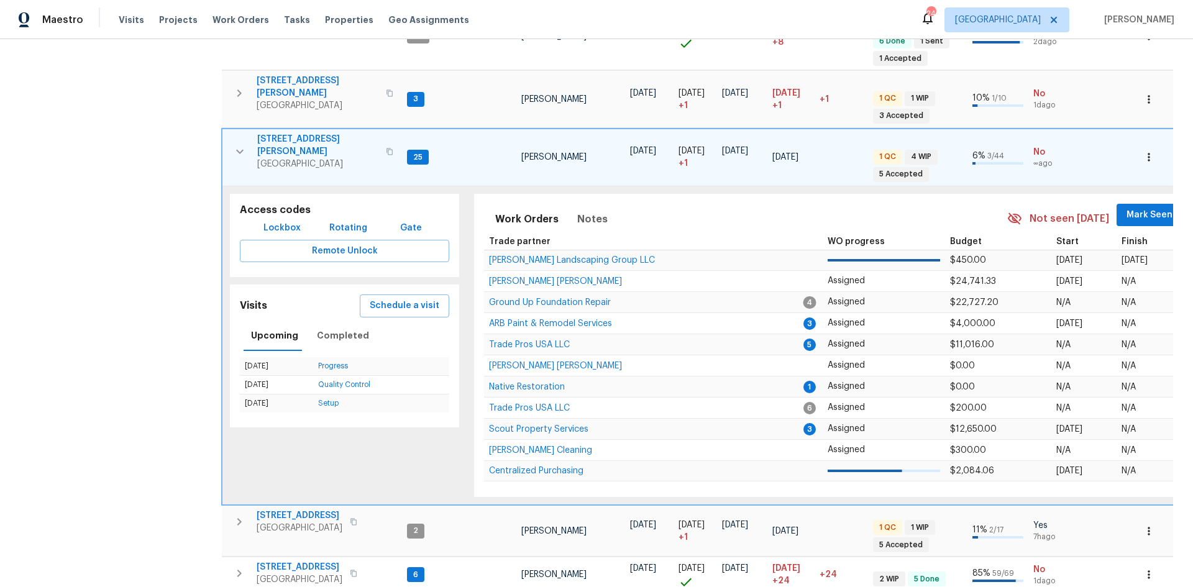
scroll to position [311, 0]
click at [240, 144] on icon "button" at bounding box center [239, 151] width 15 height 15
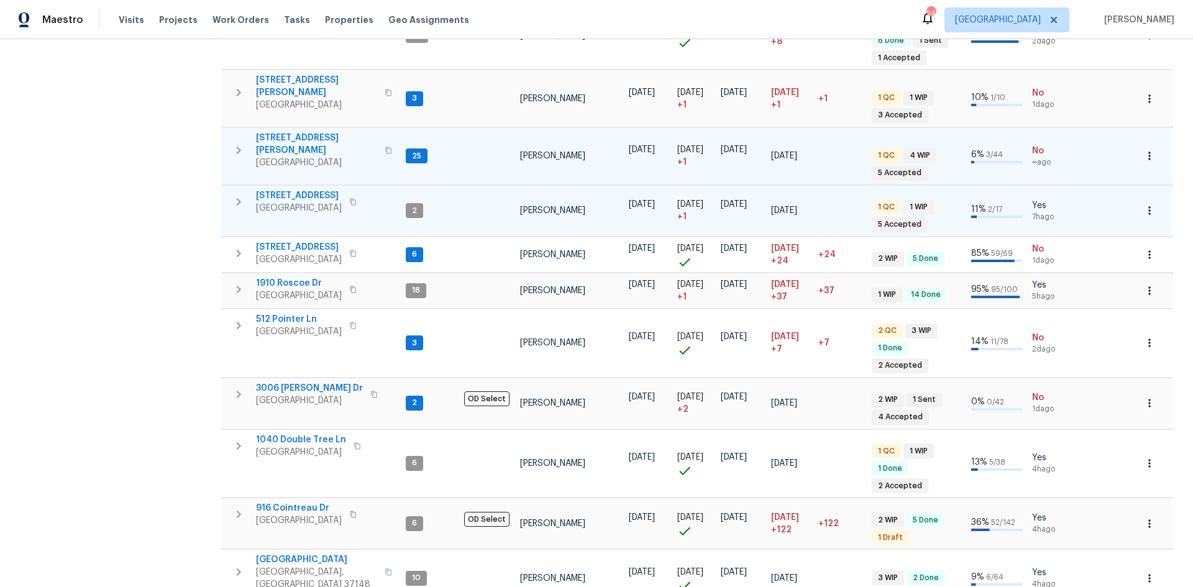
click at [236, 194] on icon "button" at bounding box center [238, 201] width 15 height 15
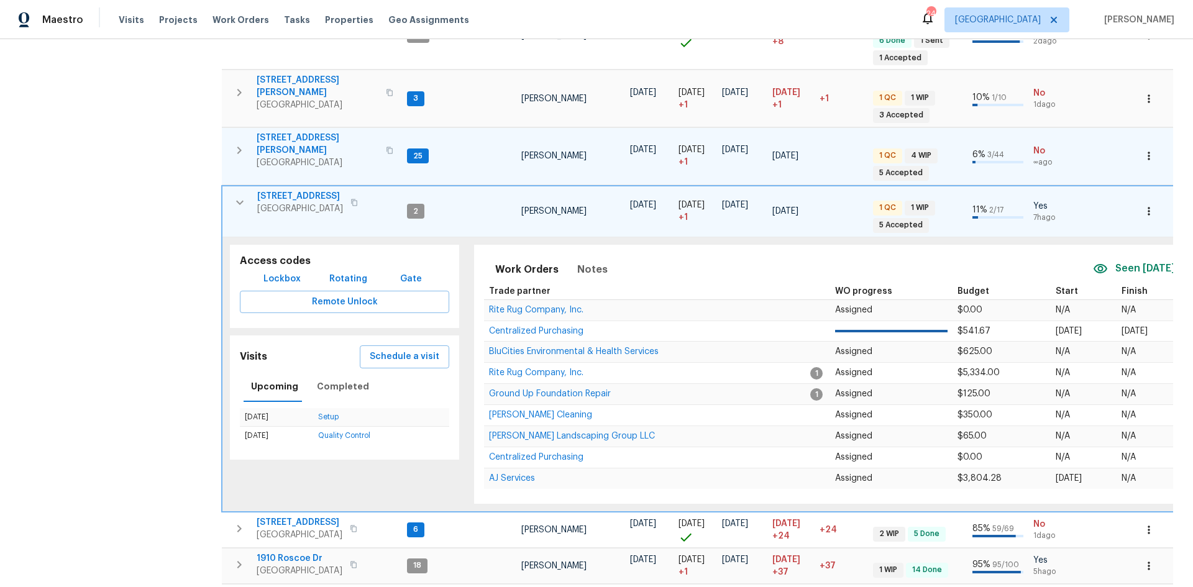
click at [242, 195] on icon "button" at bounding box center [239, 202] width 15 height 15
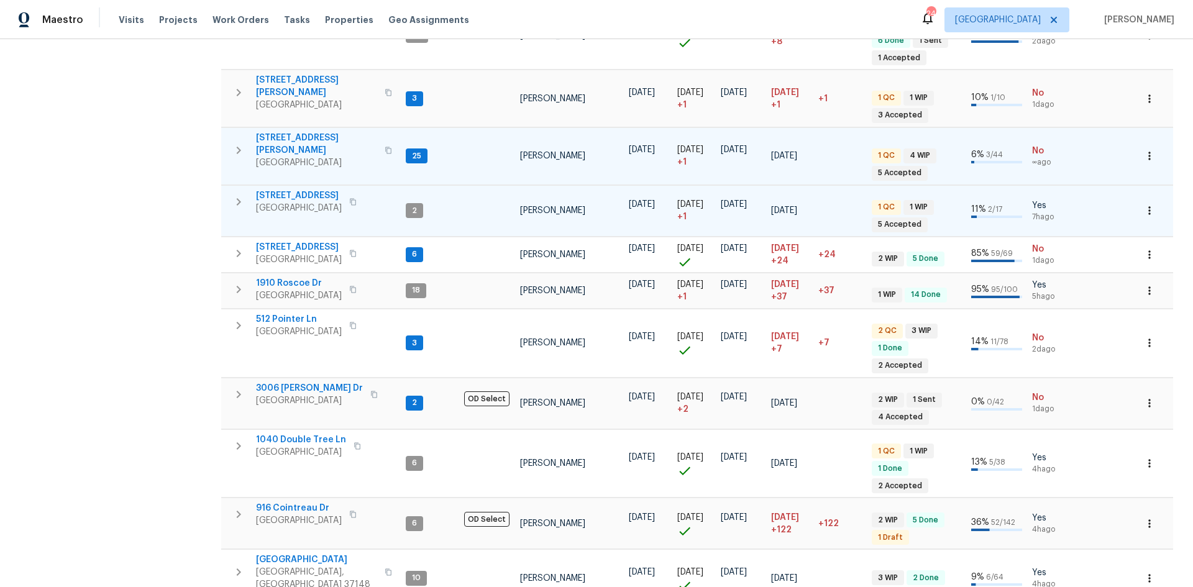
click at [313, 12] on div "Visits Projects Work Orders Tasks Properties Geo Assignments" at bounding box center [301, 19] width 365 height 25
click at [309, 26] on div "Visits Projects Work Orders Tasks Properties Geo Assignments" at bounding box center [301, 19] width 365 height 25
click at [321, 26] on div "Visits Projects Work Orders Tasks Properties Geo Assignments" at bounding box center [301, 19] width 365 height 25
click at [325, 22] on span "Properties" at bounding box center [349, 20] width 48 height 12
click at [325, 23] on span "Properties" at bounding box center [349, 20] width 48 height 12
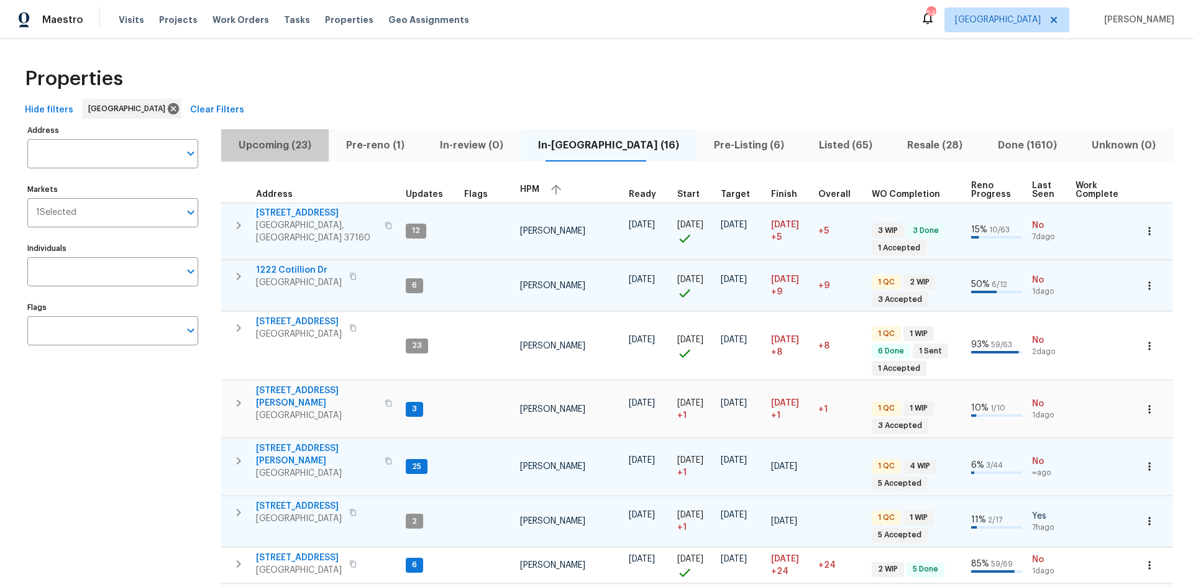
click at [288, 137] on span "Upcoming (23)" at bounding box center [275, 145] width 93 height 17
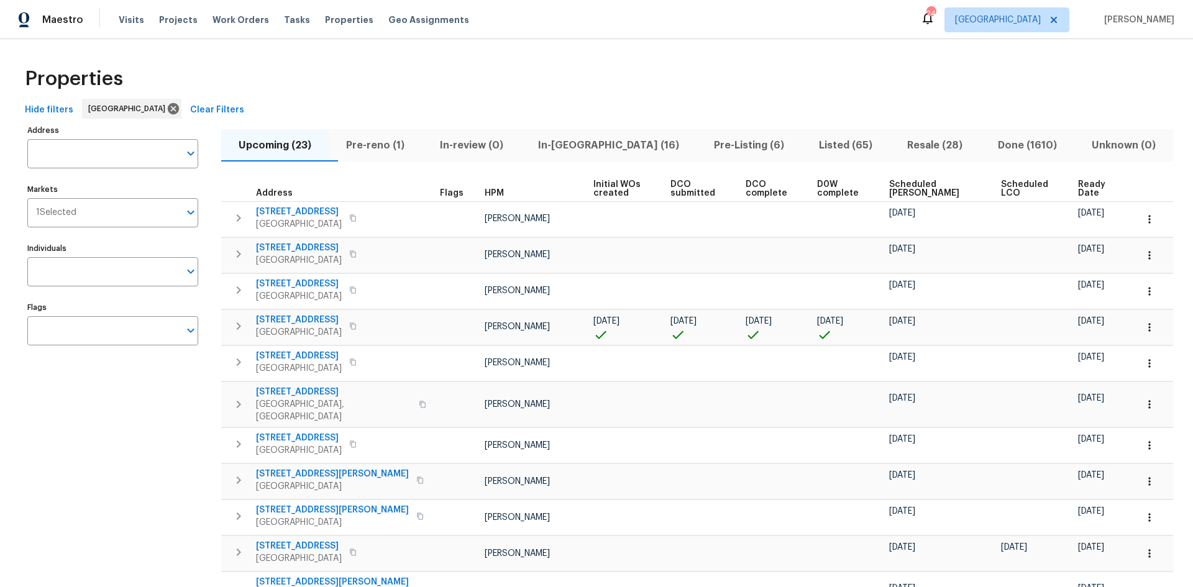
click at [485, 192] on span "HPM" at bounding box center [494, 193] width 19 height 9
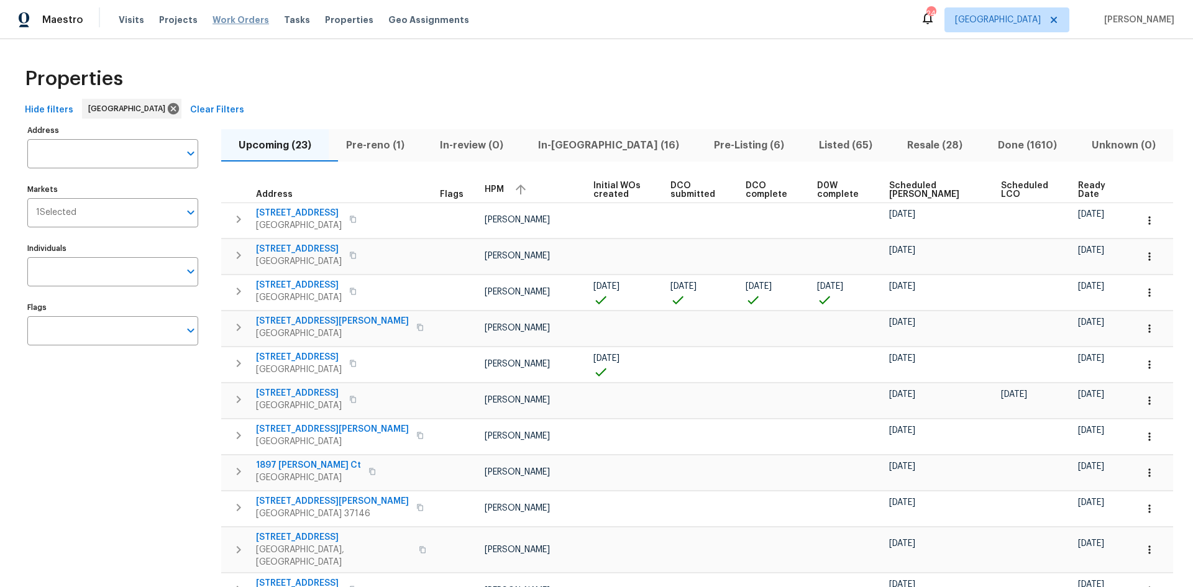
click at [238, 21] on span "Work Orders" at bounding box center [240, 20] width 57 height 12
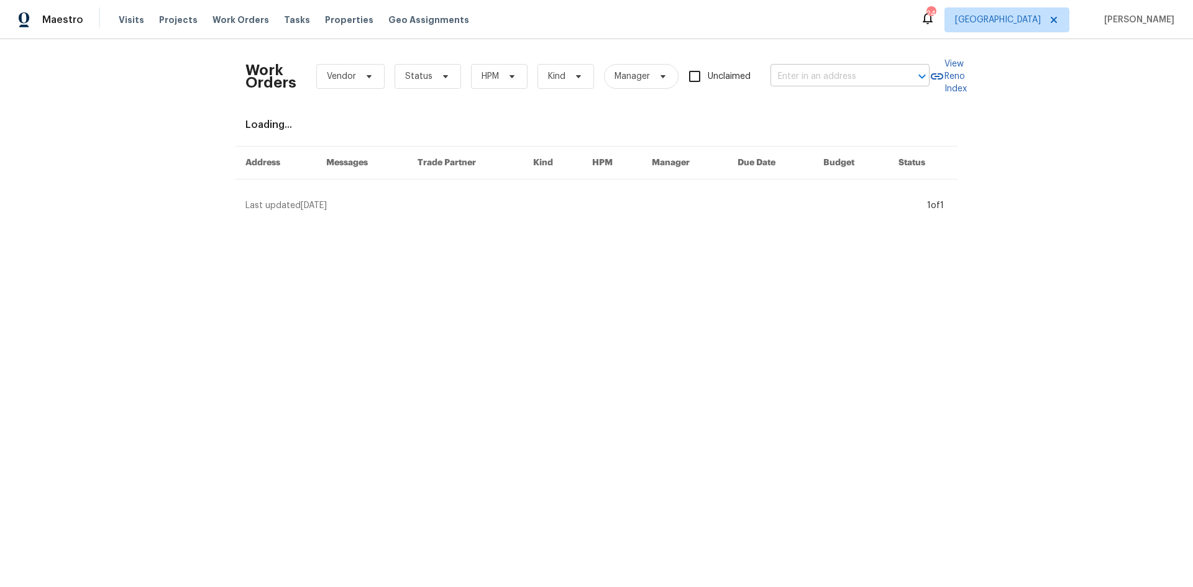
click at [816, 79] on input "text" at bounding box center [832, 76] width 124 height 19
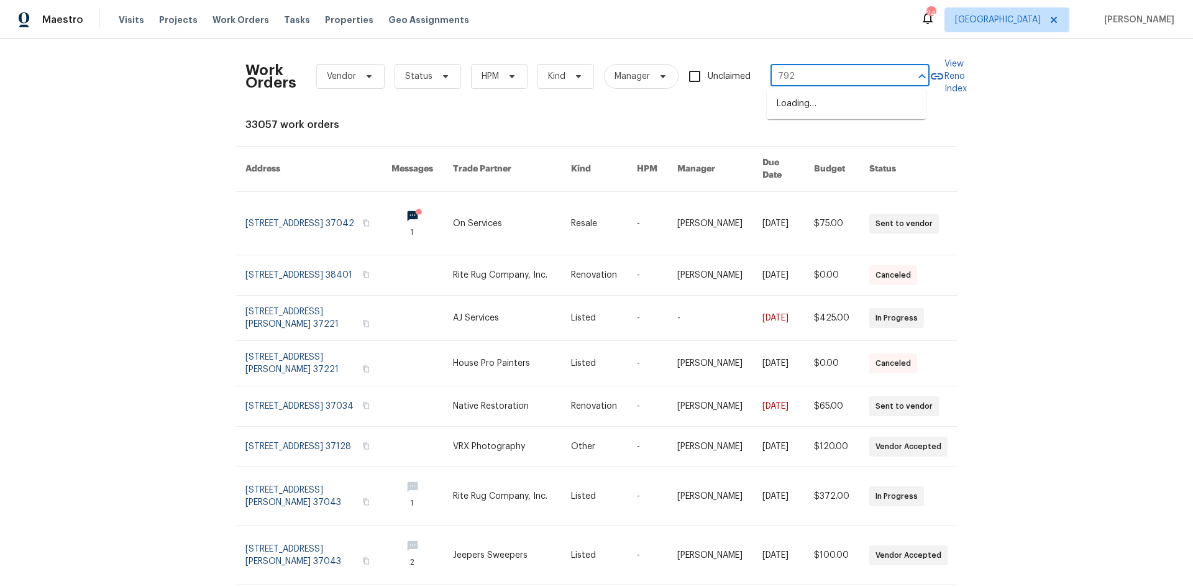
type input "7925"
click at [812, 119] on li "7925 Boone Trce, Nashville, TN 37221" at bounding box center [846, 111] width 159 height 34
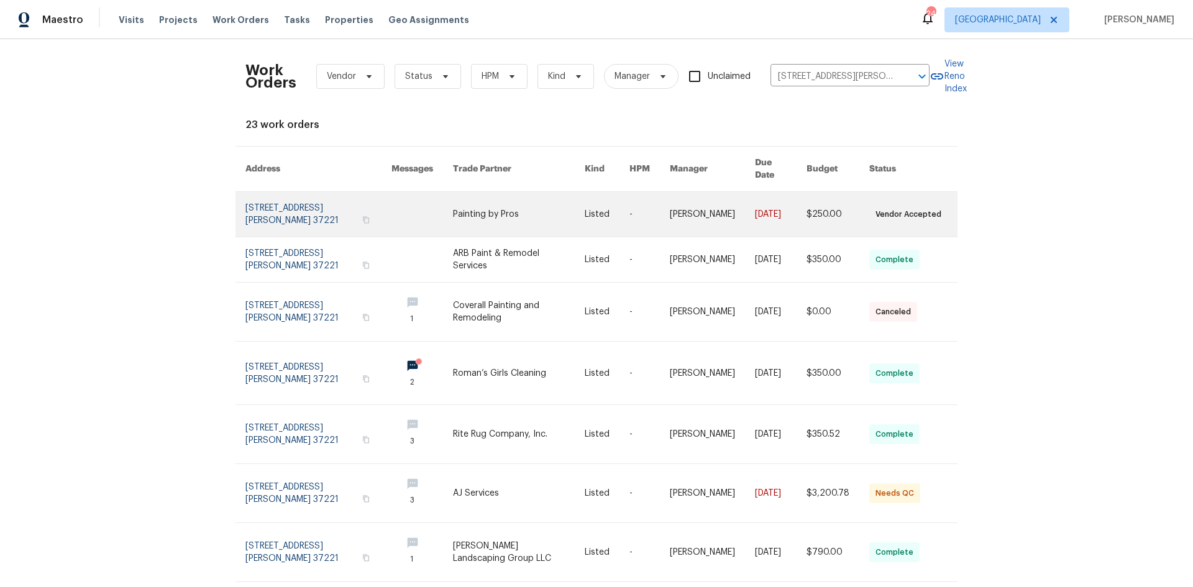
click at [542, 201] on link at bounding box center [519, 214] width 132 height 45
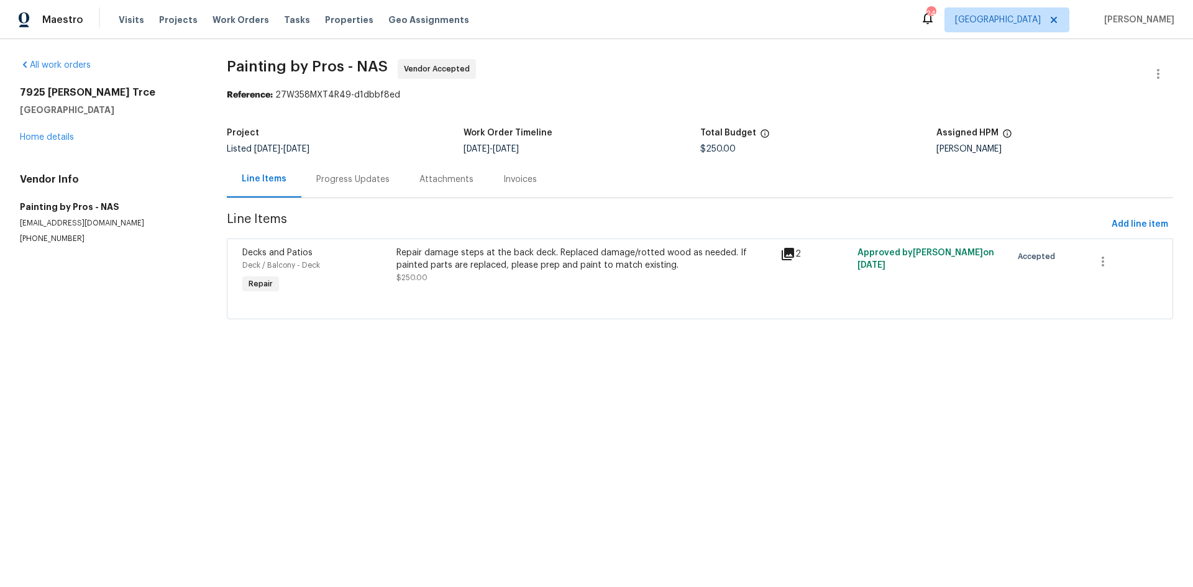
click at [516, 254] on div "Repair damage steps at the back deck. Replaced damage/rotted wood as needed. If…" at bounding box center [584, 259] width 377 height 25
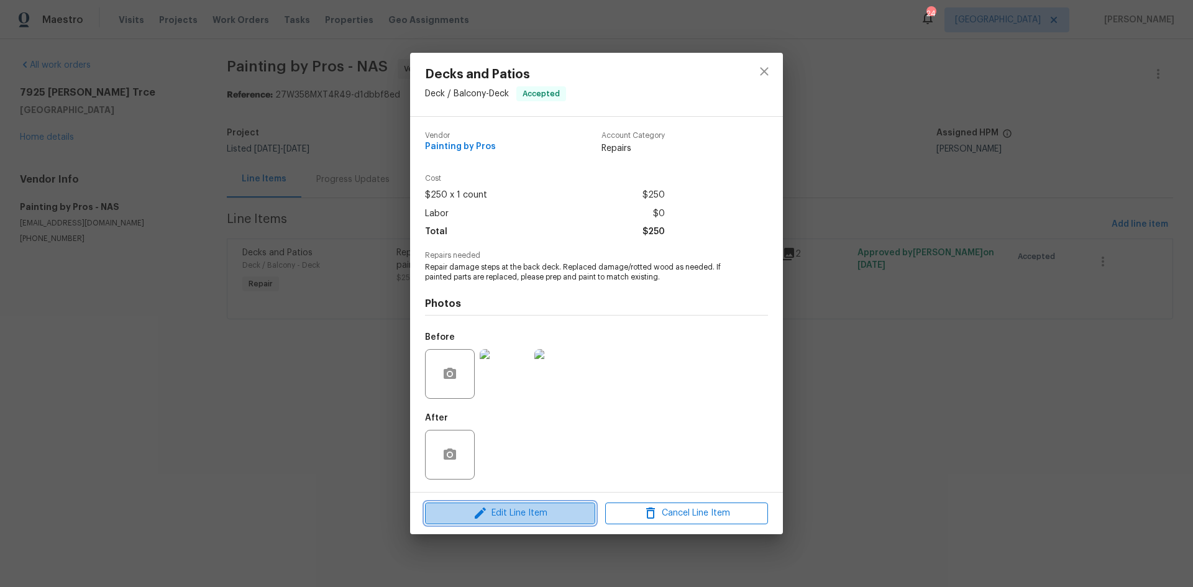
click at [509, 505] on button "Edit Line Item" at bounding box center [510, 514] width 170 height 22
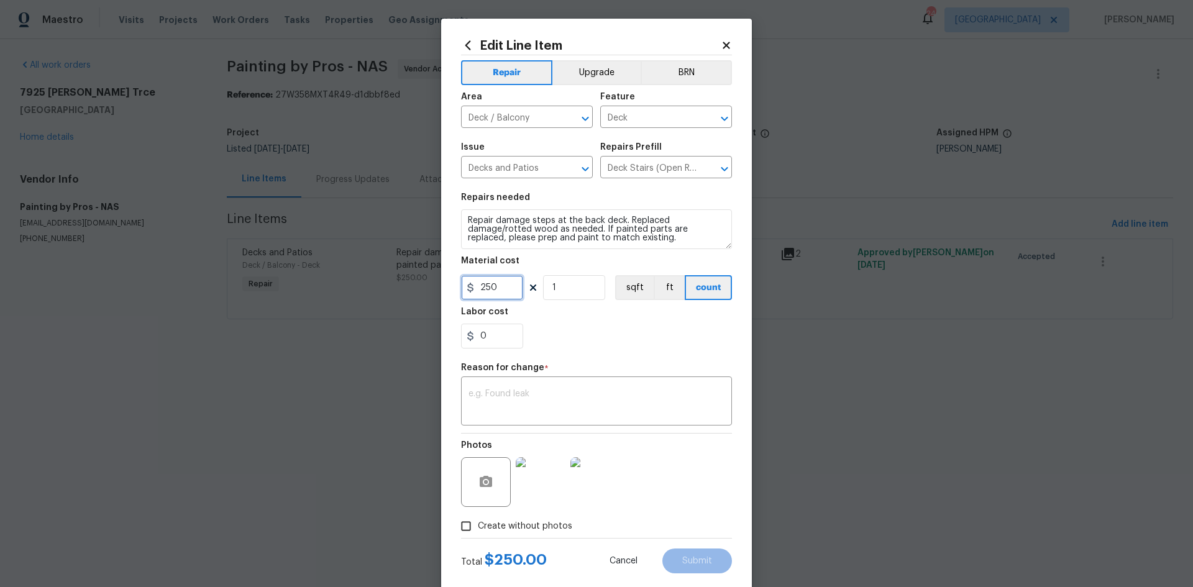
click at [500, 290] on input "250" at bounding box center [492, 287] width 62 height 25
type input "450"
click at [536, 393] on textarea at bounding box center [596, 403] width 256 height 26
click at [634, 465] on div "Photos" at bounding box center [596, 474] width 271 height 81
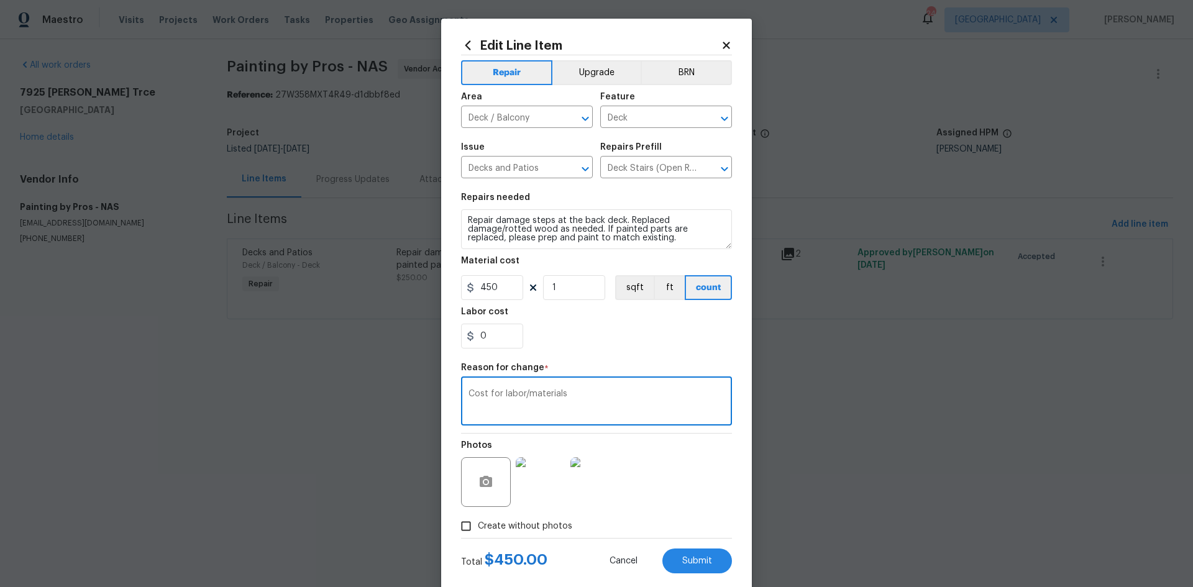
type textarea "Cost for labor/materials"
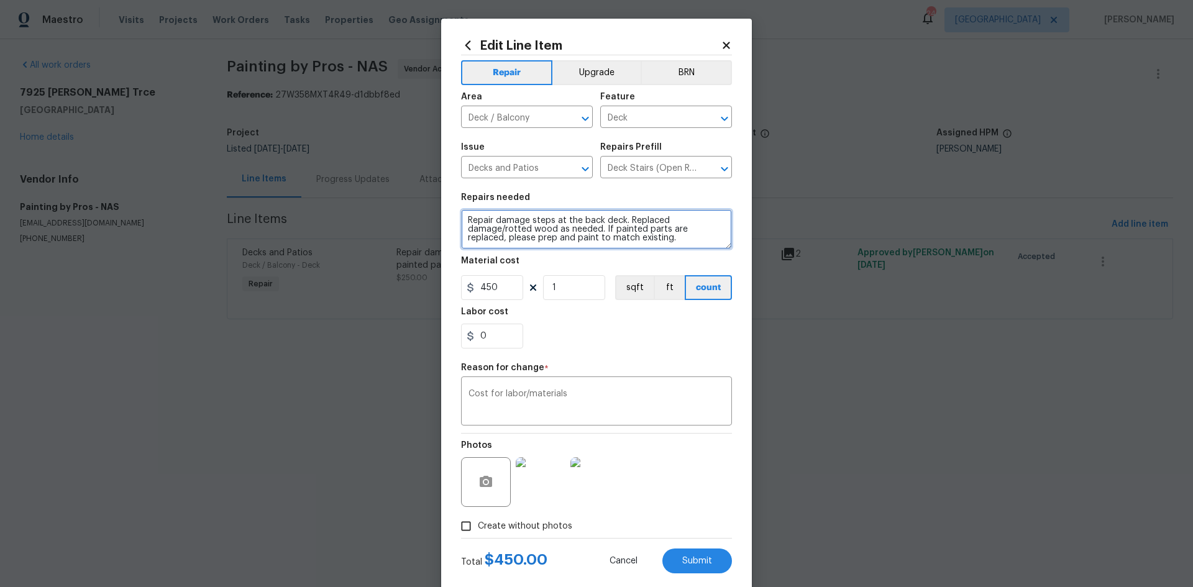
click at [659, 216] on textarea "Repair damage steps at the back deck. Replaced damage/rotted wood as needed. If…" at bounding box center [596, 229] width 271 height 40
type textarea "Repair damage steps at the back deck. Replace damage/rotted wood as needed. If …"
click at [609, 388] on div "Cost for labor/materials x ​" at bounding box center [596, 403] width 271 height 46
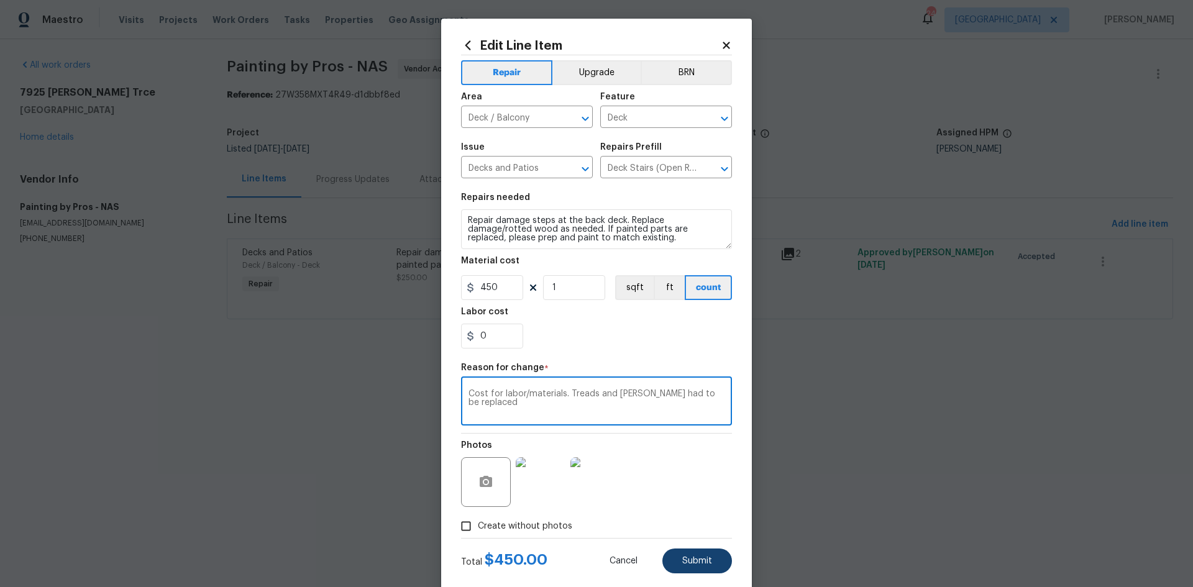
type textarea "Cost for labor/materials. Treads and stringer had to be replaced"
click at [694, 562] on span "Submit" at bounding box center [697, 561] width 30 height 9
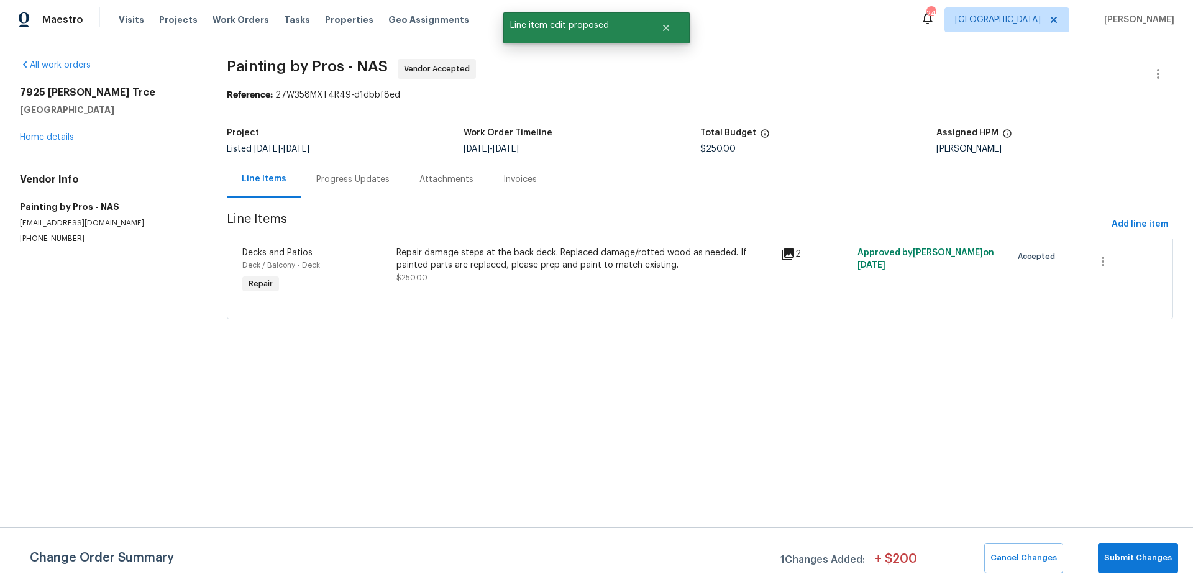
click at [583, 272] on div "Repair damage steps at the back deck. Replaced damage/rotted wood as needed. If…" at bounding box center [584, 265] width 377 height 37
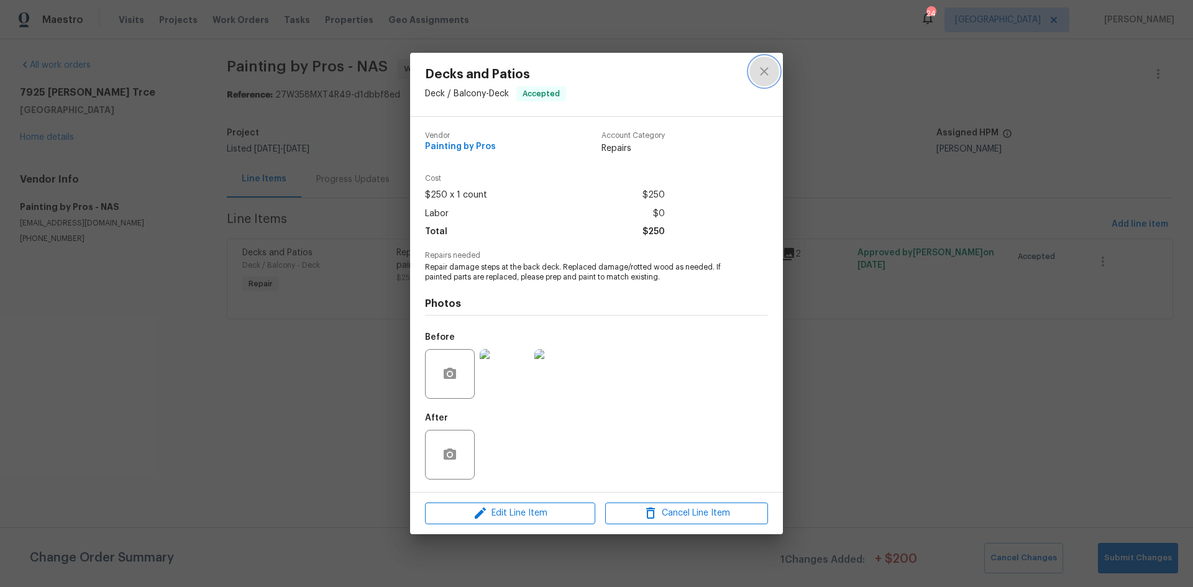
click at [762, 76] on icon "close" at bounding box center [764, 71] width 15 height 15
